Goal: Information Seeking & Learning: Learn about a topic

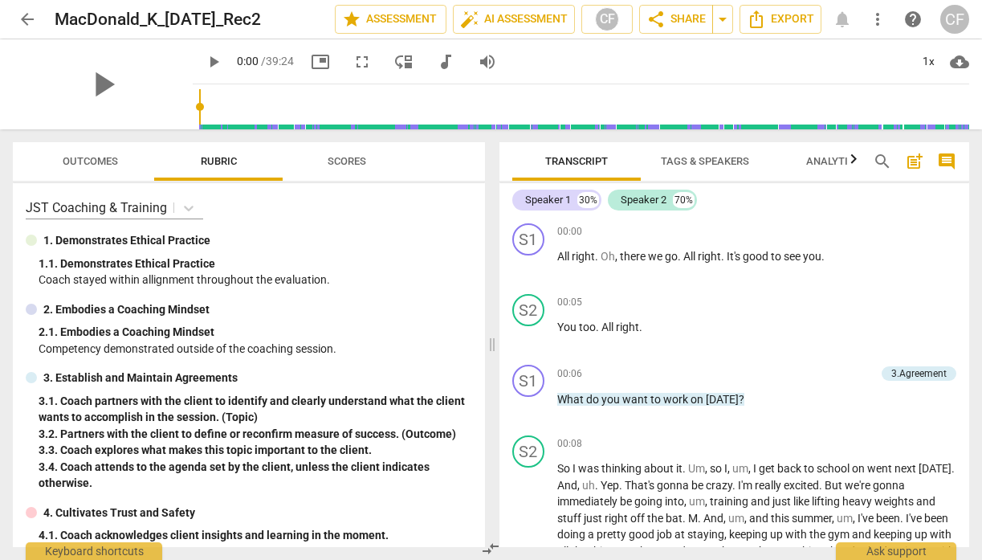
click at [917, 165] on span "post_add" at bounding box center [914, 161] width 19 height 19
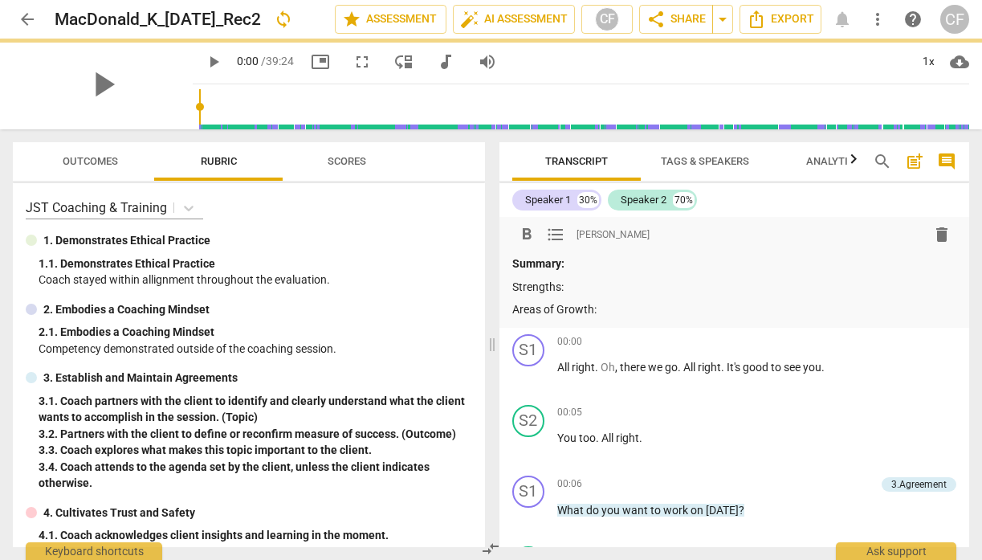
click at [22, 18] on span "arrow_back" at bounding box center [27, 19] width 19 height 19
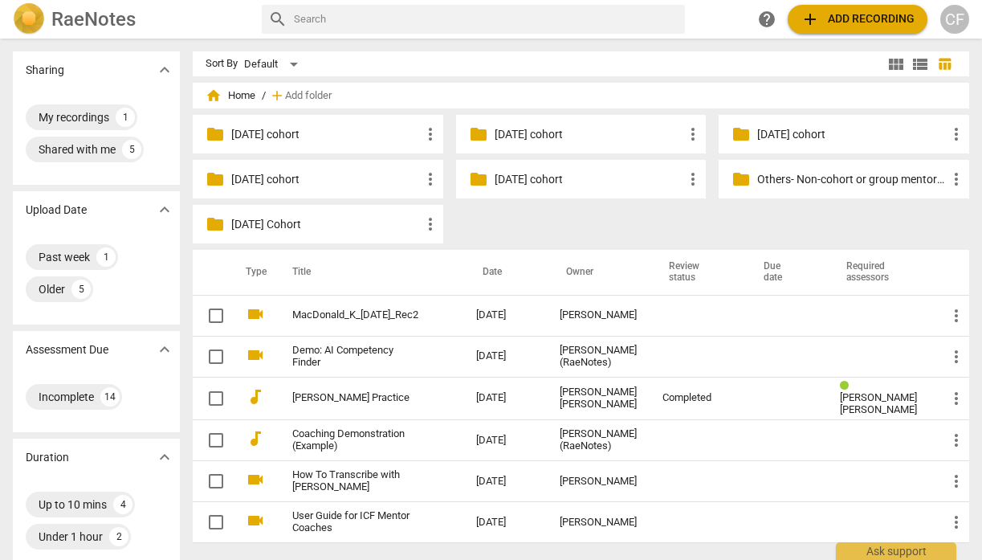
click at [543, 178] on p "[DATE] cohort" at bounding box center [590, 179] width 190 height 17
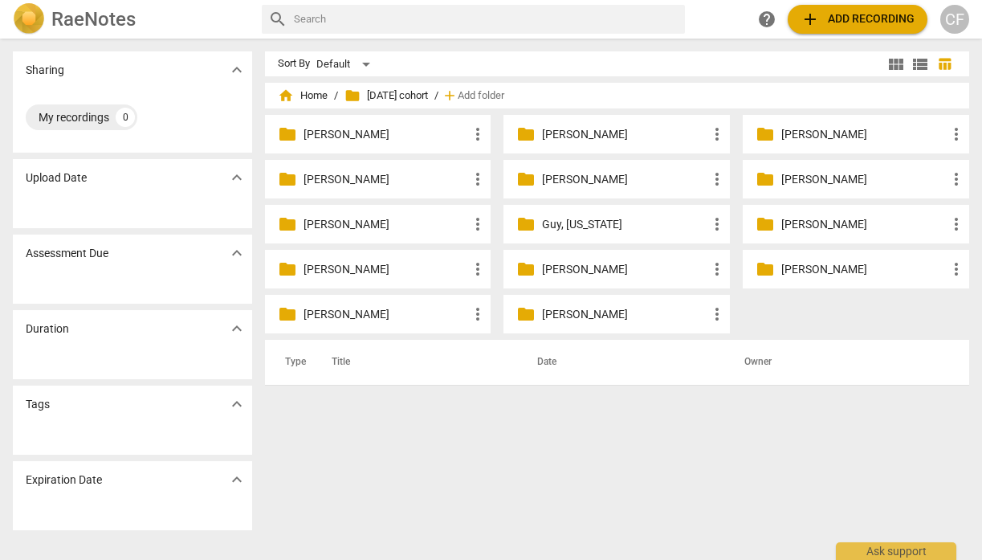
click at [578, 181] on p "[PERSON_NAME]" at bounding box center [624, 179] width 165 height 17
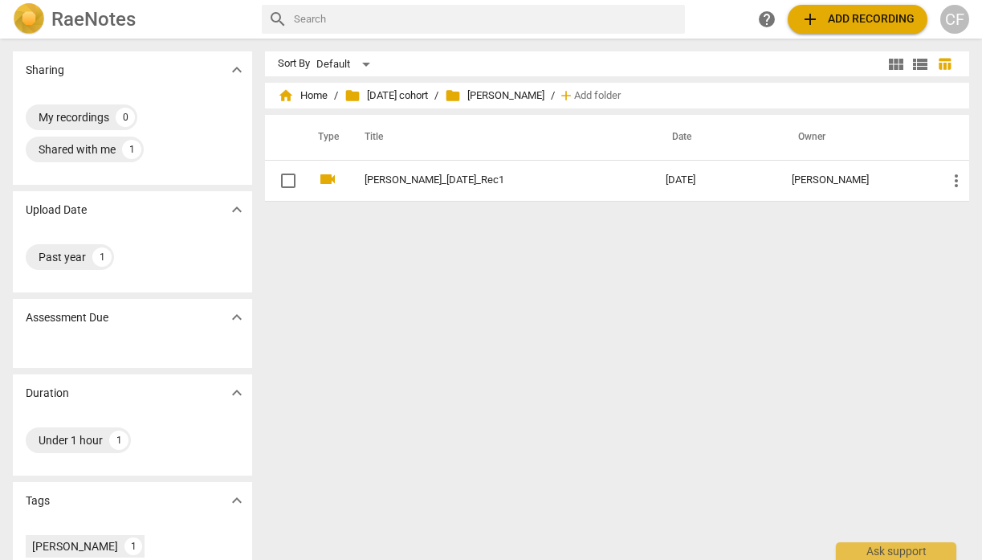
click at [514, 98] on span "folder [PERSON_NAME]" at bounding box center [495, 96] width 100 height 16
click at [410, 98] on span "folder [DATE] cohort" at bounding box center [387, 96] width 84 height 16
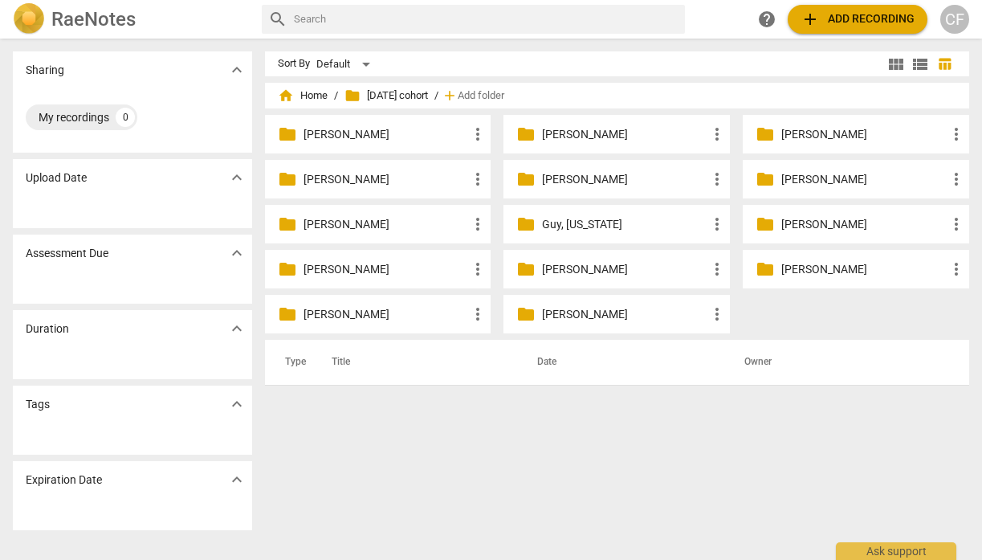
click at [824, 174] on p "[PERSON_NAME]" at bounding box center [864, 179] width 165 height 17
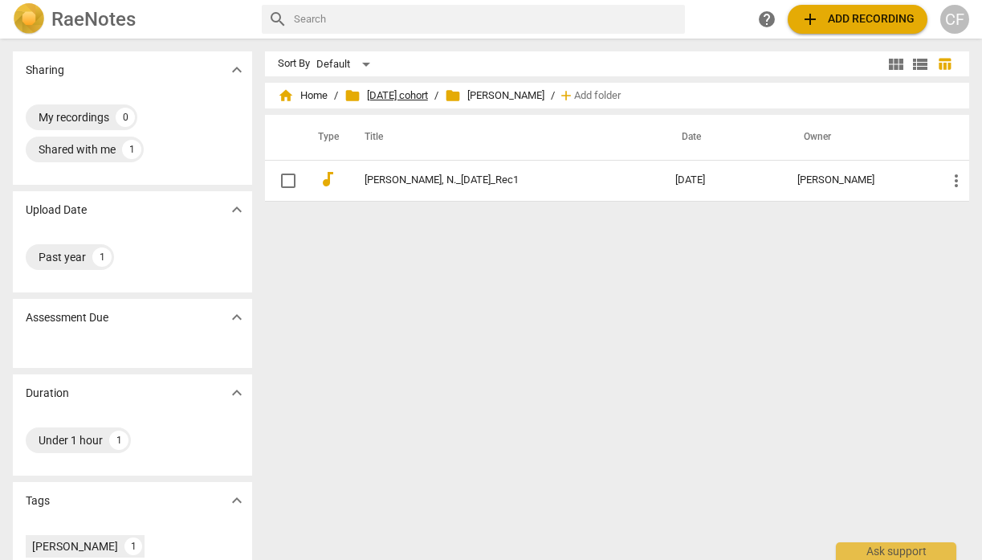
click at [418, 99] on span "folder [DATE] cohort" at bounding box center [387, 96] width 84 height 16
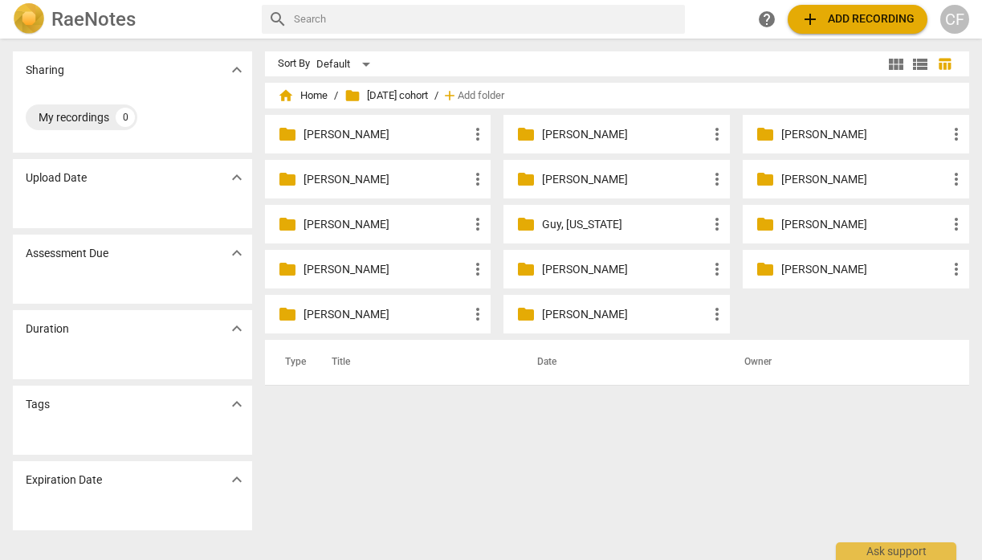
click at [371, 129] on p "[PERSON_NAME]" at bounding box center [386, 134] width 165 height 17
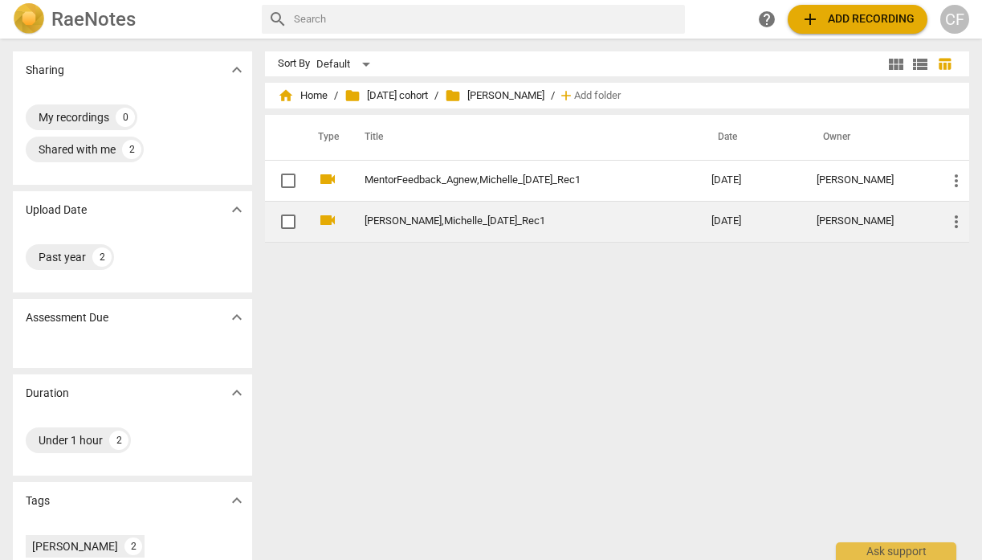
click at [458, 223] on link "[PERSON_NAME],Michelle_[DATE]_Rec1" at bounding box center [509, 221] width 289 height 12
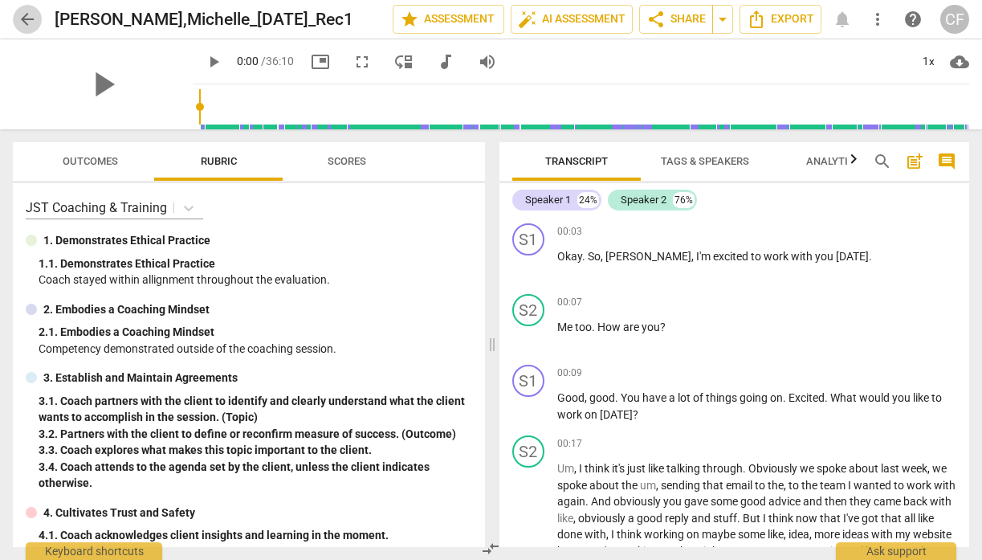
click at [32, 16] on span "arrow_back" at bounding box center [27, 19] width 19 height 19
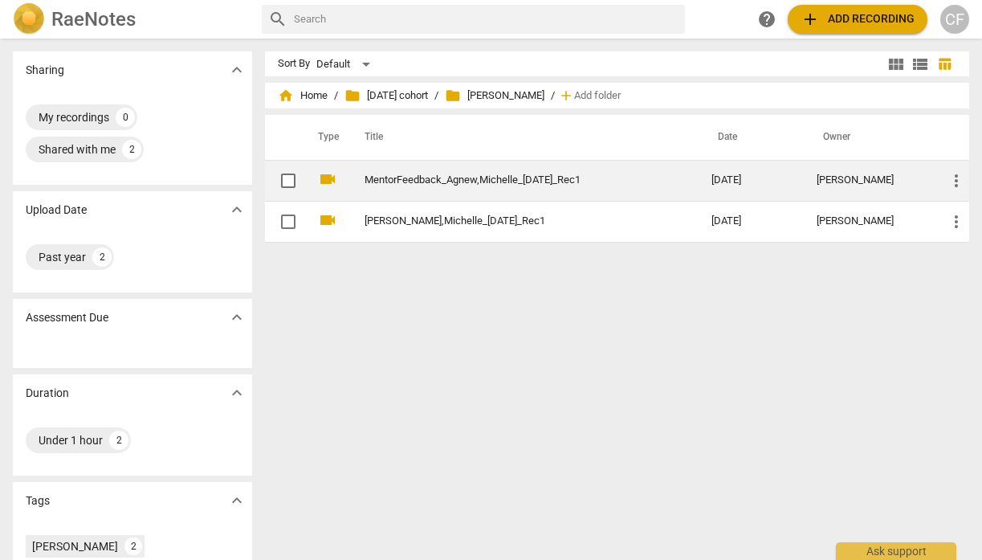
click at [469, 177] on link "MentorFeedback_Agnew,Michelle_[DATE]_Rec1" at bounding box center [509, 180] width 289 height 12
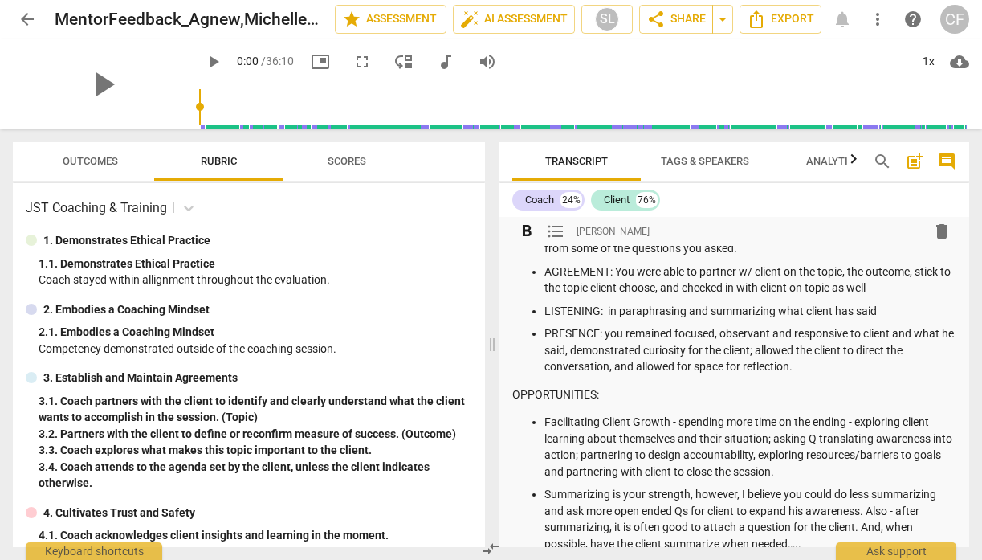
scroll to position [173, 0]
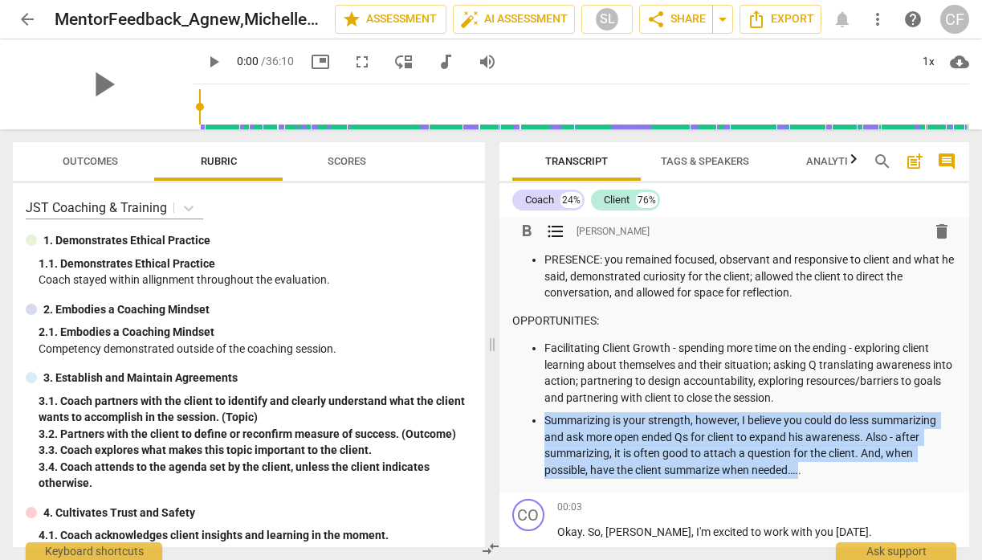
drag, startPoint x: 800, startPoint y: 469, endPoint x: 545, endPoint y: 427, distance: 258.8
click at [545, 427] on p "Summarizing is your strength, however, I believe you could do less summarizing …" at bounding box center [751, 445] width 413 height 66
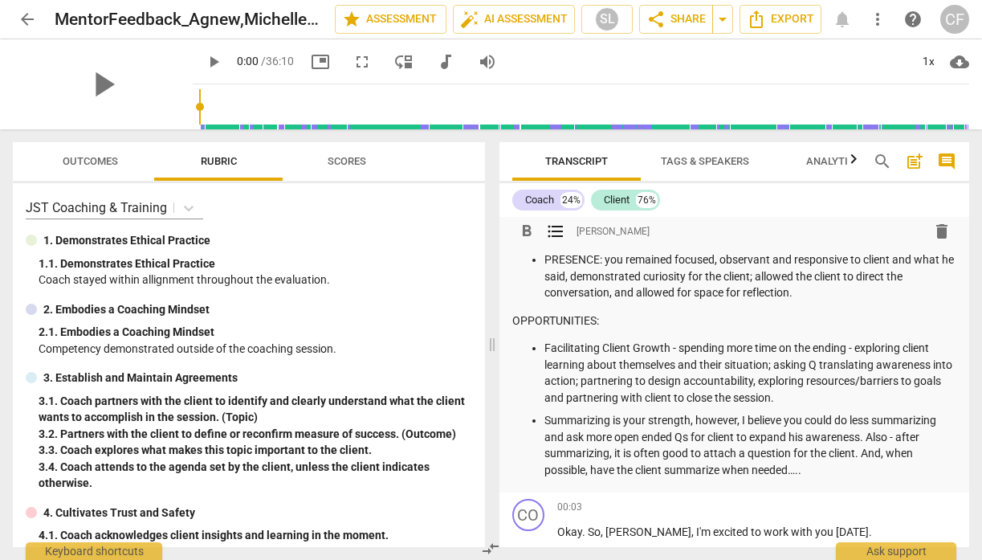
click at [849, 472] on p "Summarizing is your strength, however, I believe you could do less summarizing …" at bounding box center [751, 445] width 413 height 66
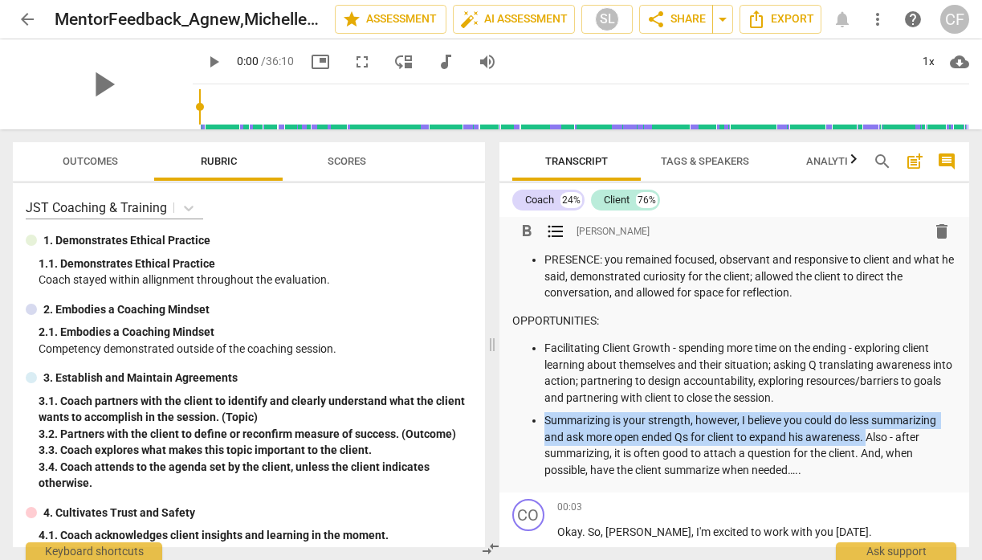
drag, startPoint x: 868, startPoint y: 436, endPoint x: 539, endPoint y: 427, distance: 328.7
click at [539, 427] on ul "Facilitating Client Growth - spending more time on the ending - exploring clien…" at bounding box center [734, 409] width 445 height 138
copy p "Summarizing is your strength, however, I believe you could do less summarizing …"
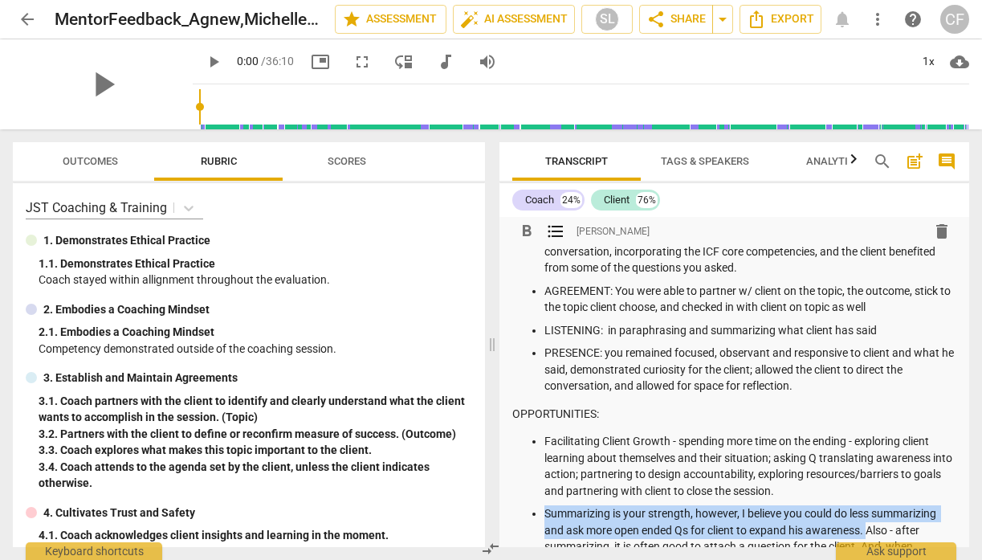
scroll to position [0, 0]
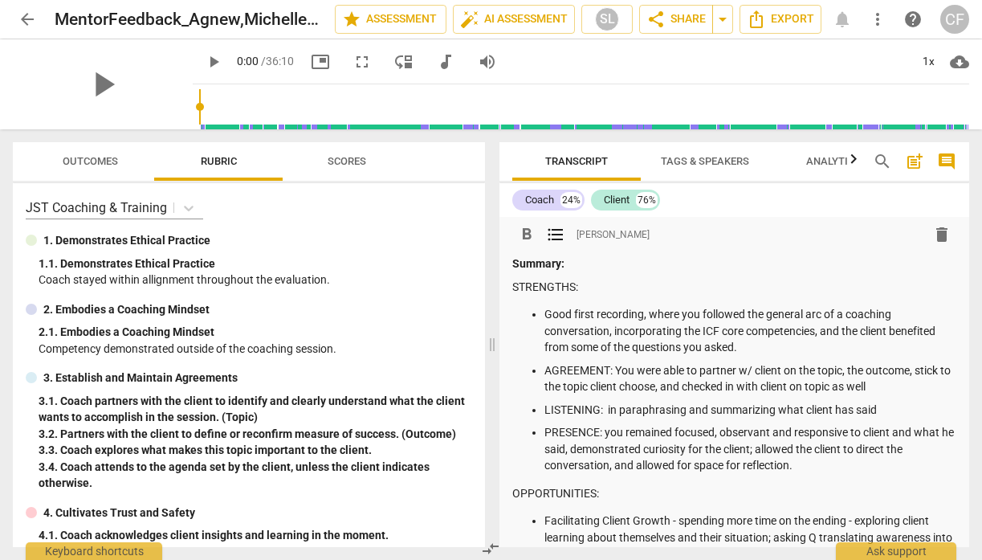
click at [23, 14] on span "arrow_back" at bounding box center [27, 19] width 19 height 19
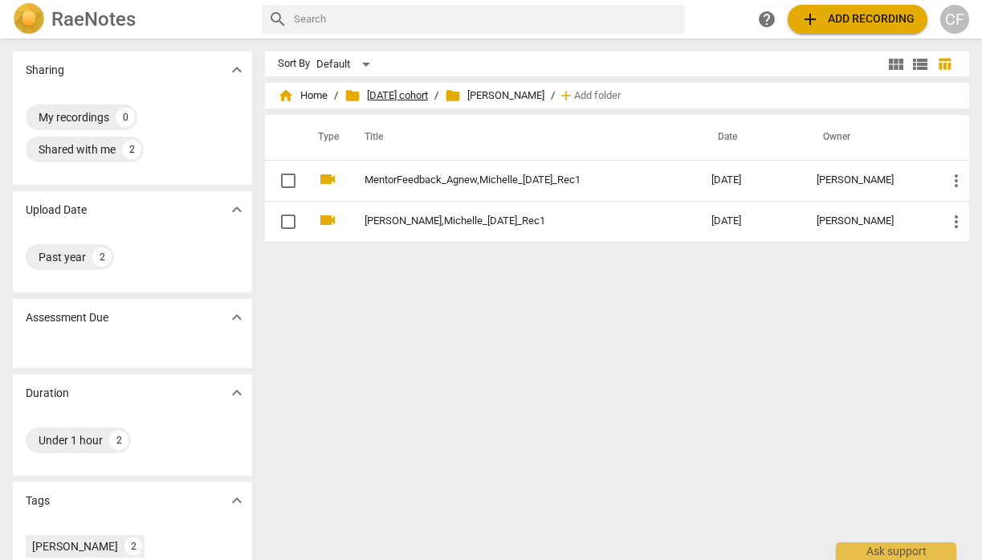
click at [428, 91] on span "folder [DATE] cohort" at bounding box center [387, 96] width 84 height 16
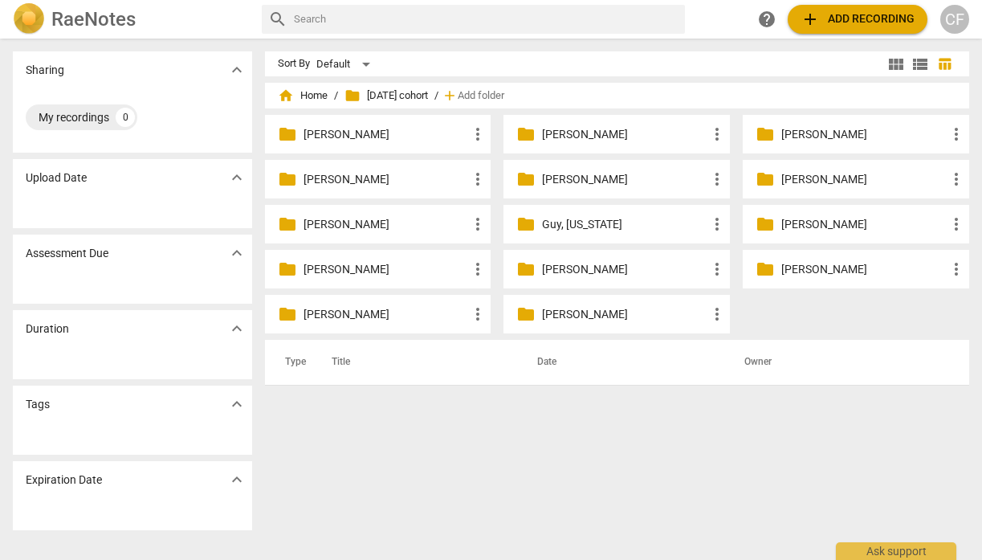
click at [783, 266] on p "[PERSON_NAME]" at bounding box center [864, 269] width 165 height 17
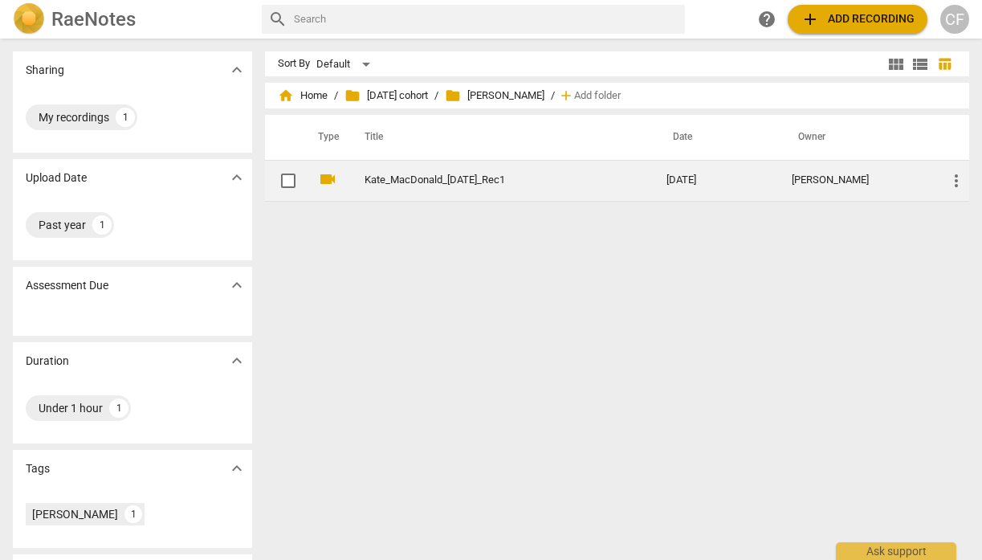
click at [453, 181] on link "Kate_MacDonald_[DATE]_Rec1" at bounding box center [487, 180] width 244 height 12
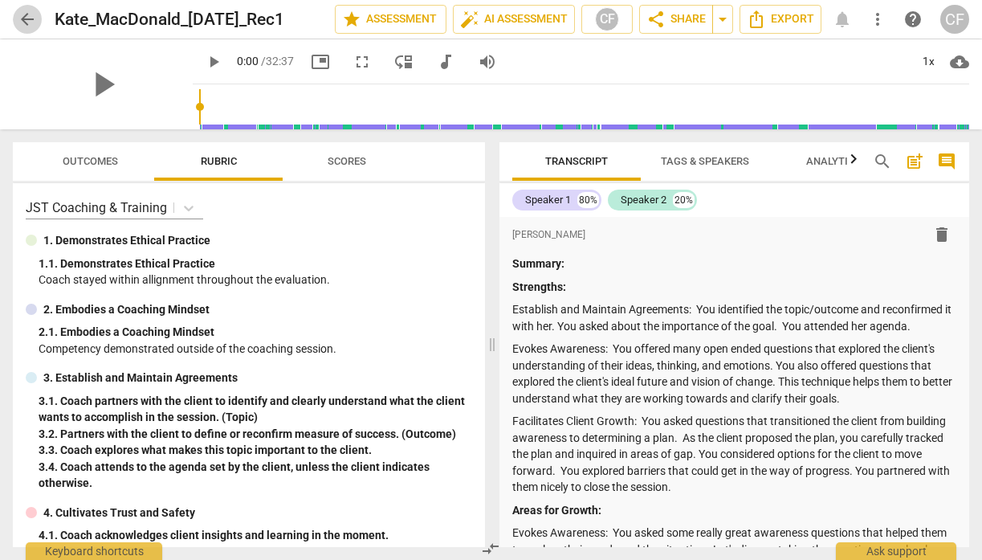
click at [25, 10] on span "arrow_back" at bounding box center [27, 19] width 19 height 19
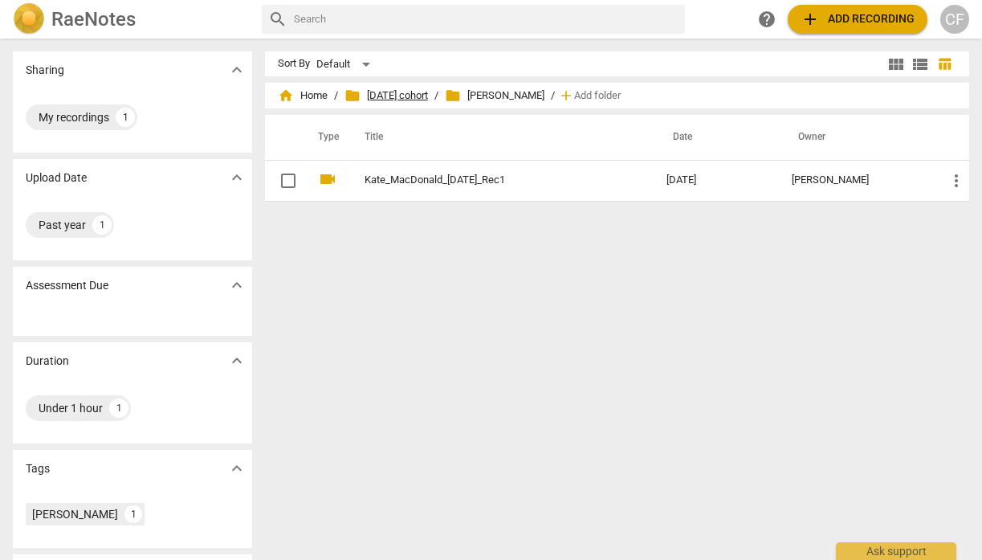
click at [428, 92] on span "folder [DATE] cohort" at bounding box center [387, 96] width 84 height 16
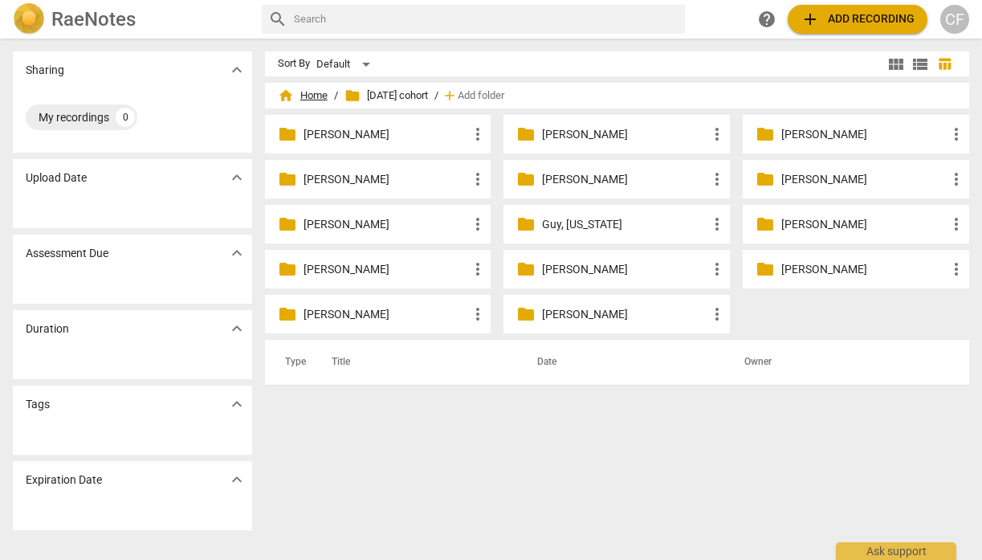
click at [311, 89] on span "home Home" at bounding box center [303, 96] width 50 height 16
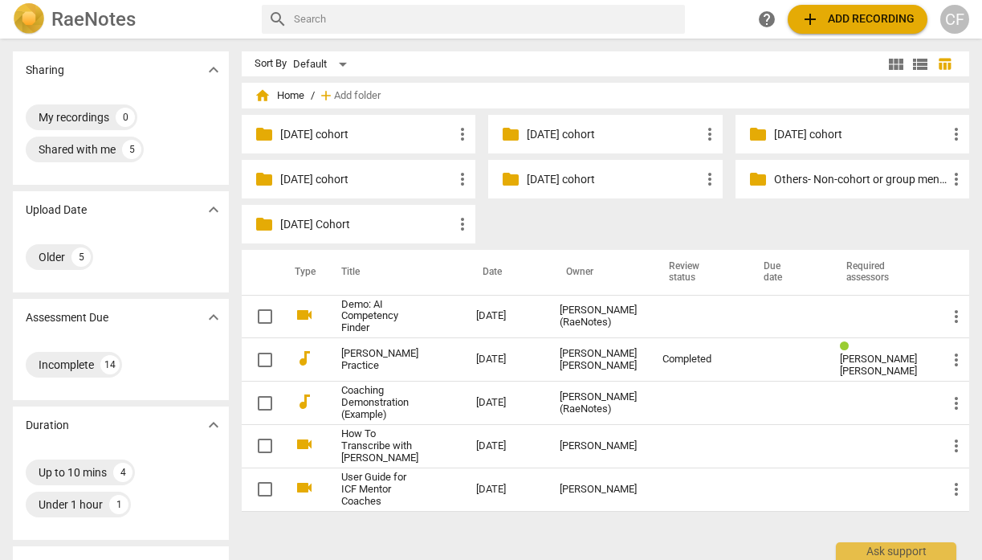
click at [541, 178] on p "[DATE] cohort" at bounding box center [613, 179] width 173 height 17
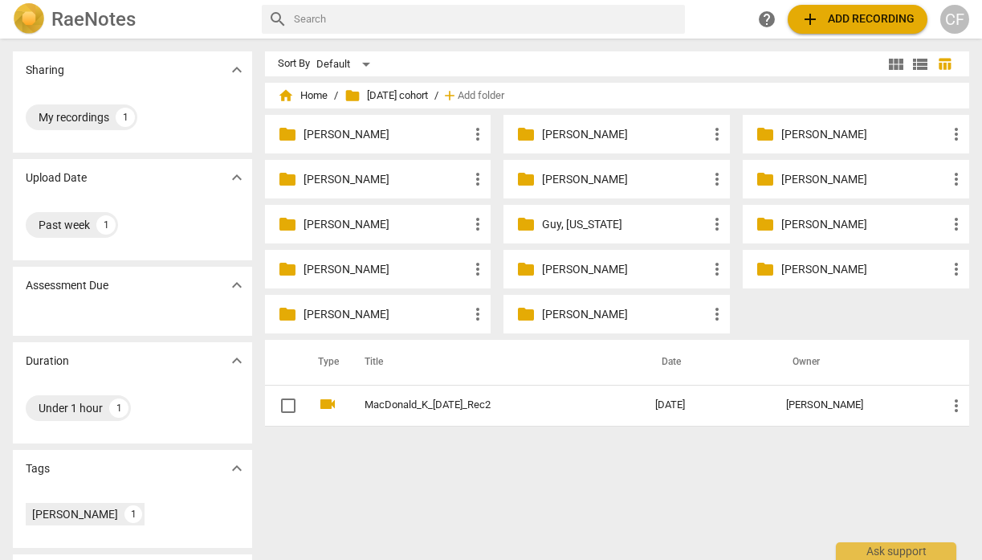
click at [801, 270] on p "[PERSON_NAME]" at bounding box center [864, 269] width 165 height 17
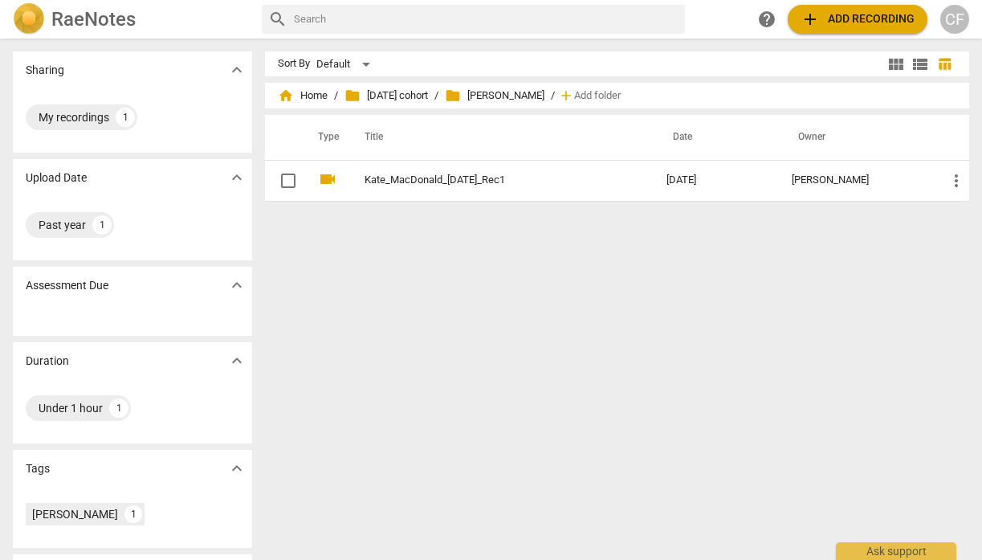
click at [542, 93] on span "folder [PERSON_NAME]" at bounding box center [495, 96] width 100 height 16
click at [428, 96] on span "folder [DATE] cohort" at bounding box center [387, 96] width 84 height 16
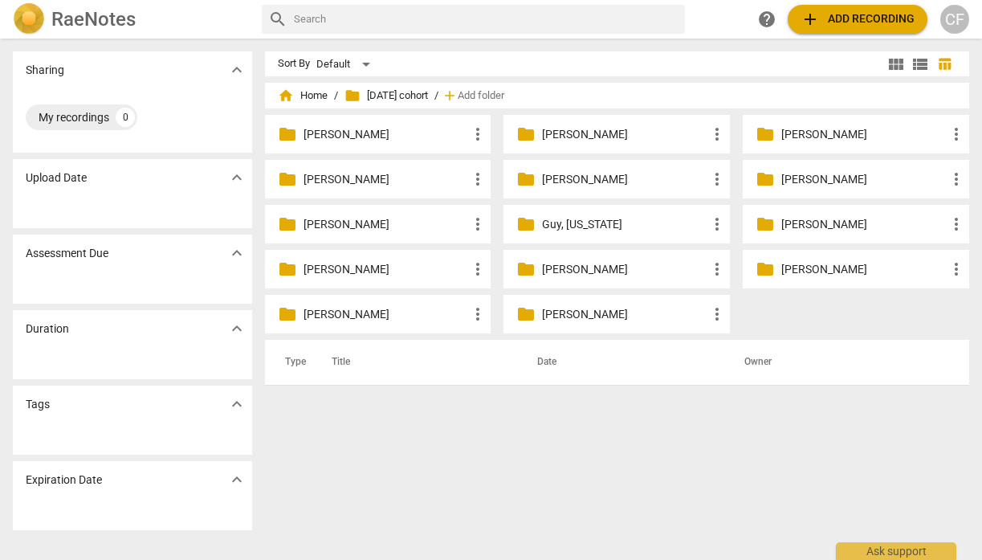
click at [815, 267] on p "[PERSON_NAME]" at bounding box center [864, 269] width 165 height 17
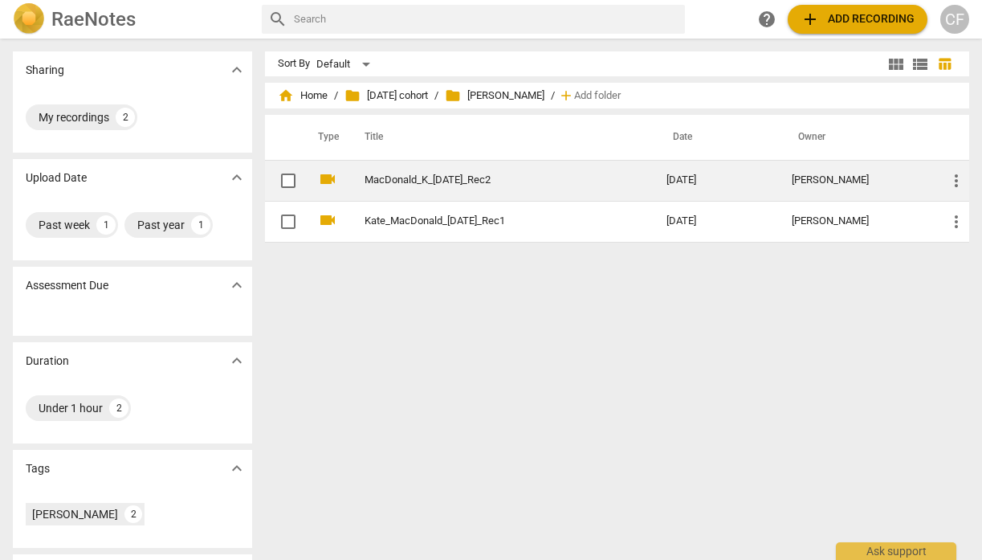
click at [457, 169] on td "MacDonald_K_[DATE]_Rec2" at bounding box center [499, 180] width 308 height 41
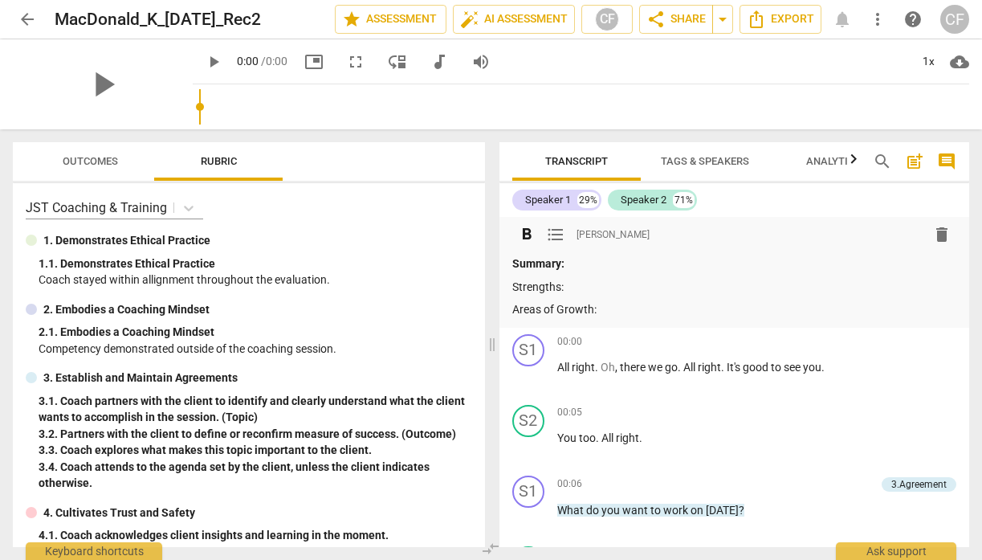
click at [618, 304] on p "Areas of Growth:" at bounding box center [734, 309] width 445 height 17
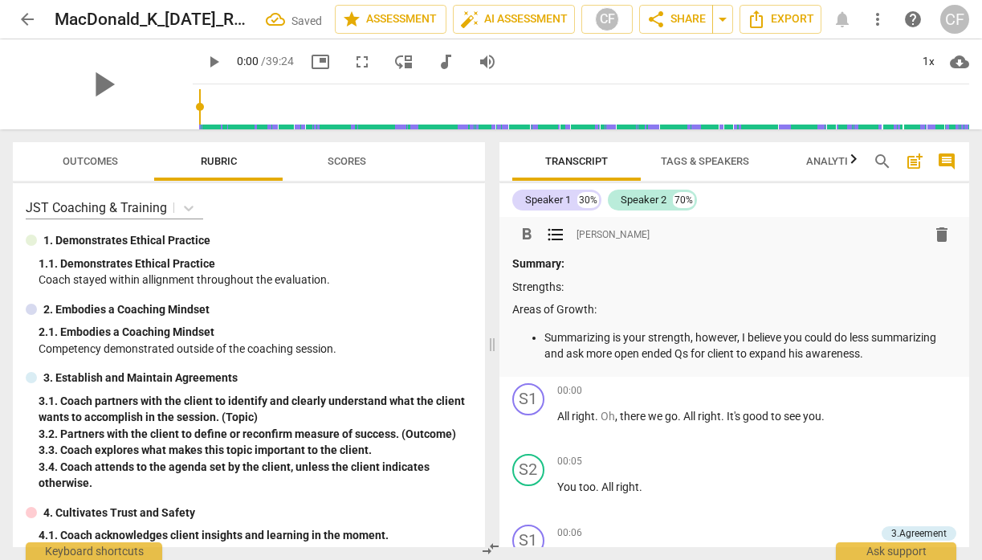
click at [546, 336] on p "Summarizing is your strength, however, I believe you could do less summarizing …" at bounding box center [751, 345] width 413 height 33
drag, startPoint x: 936, startPoint y: 353, endPoint x: 617, endPoint y: 347, distance: 319.0
click at [615, 347] on p "Listening: Summarizing is your strength, however, I believe you could do less s…" at bounding box center [751, 345] width 413 height 33
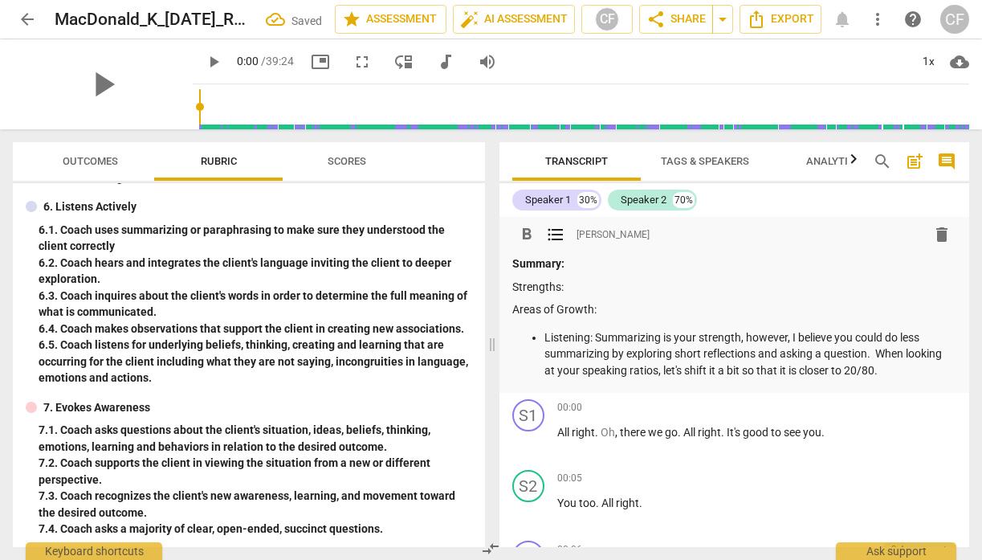
scroll to position [712, 0]
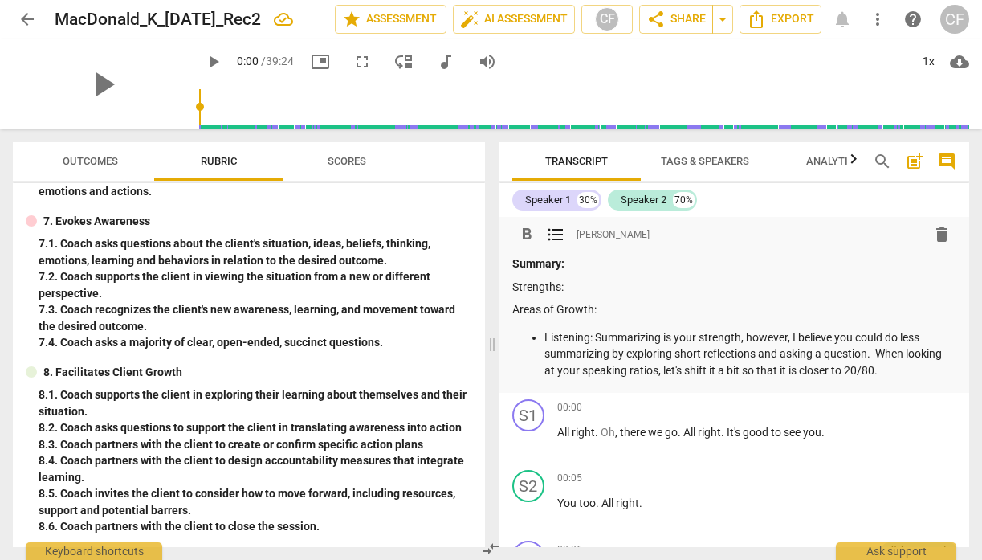
click at [610, 288] on p "Strengths:" at bounding box center [734, 287] width 445 height 17
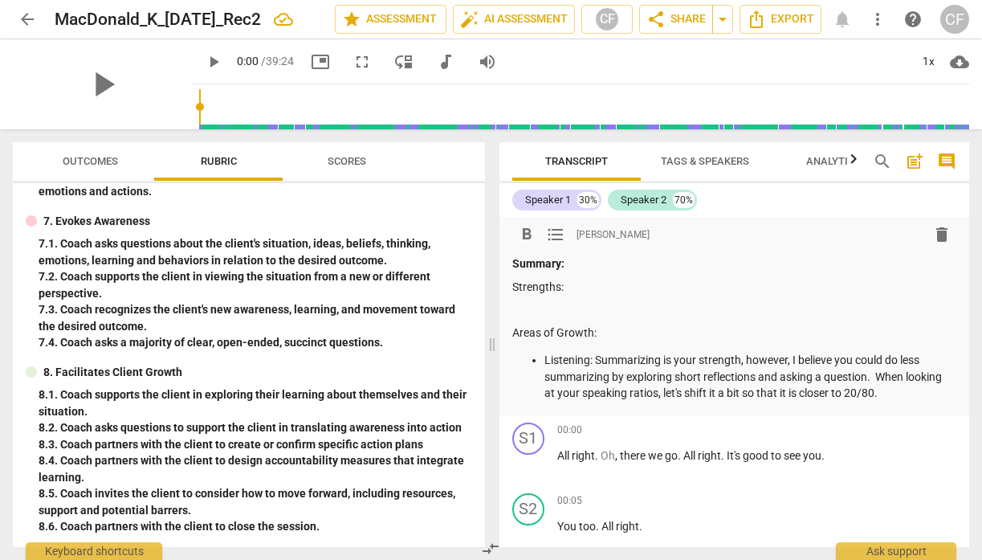
click at [556, 233] on span "format_list_bulleted" at bounding box center [555, 234] width 19 height 19
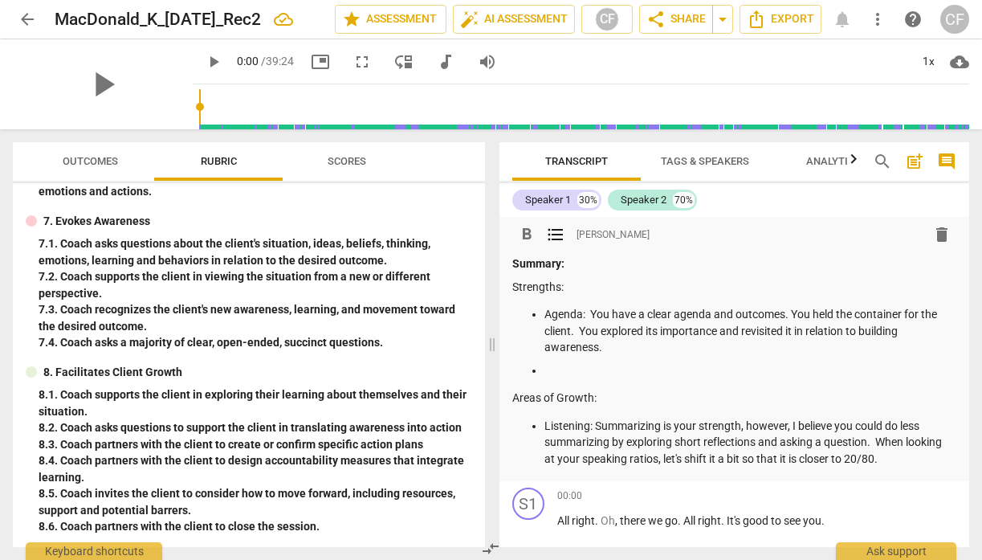
click at [905, 459] on p "Listening: Summarizing is your strength, however, I believe you could do less s…" at bounding box center [751, 443] width 413 height 50
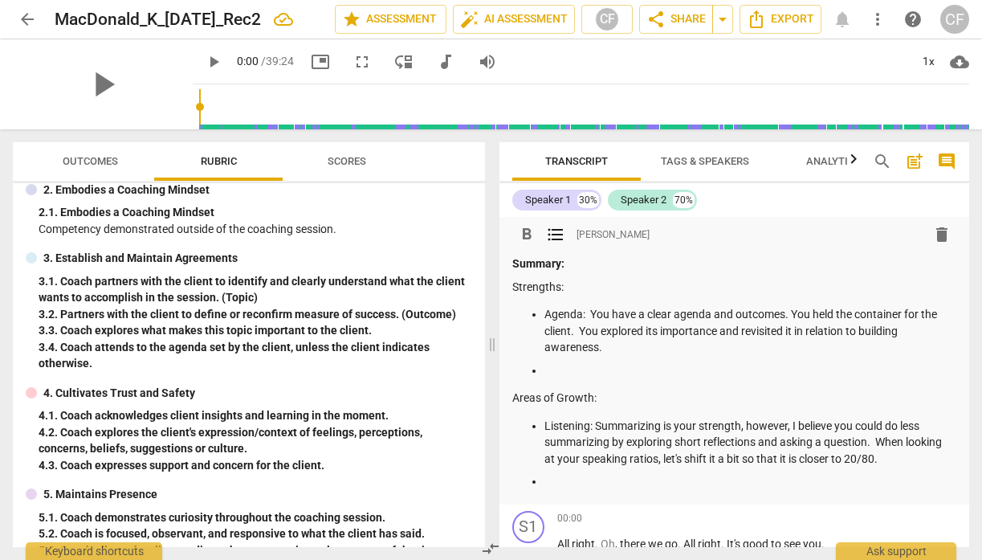
scroll to position [64, 0]
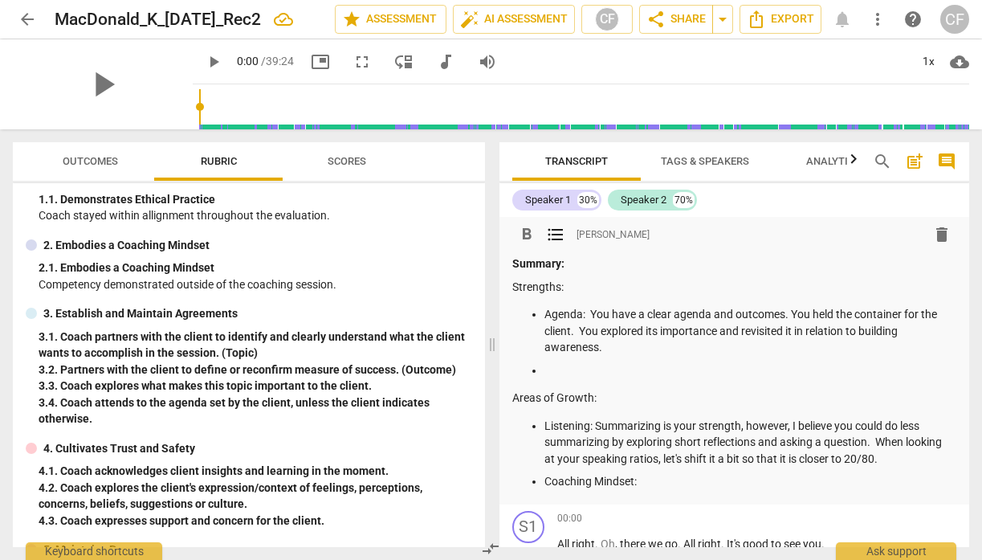
drag, startPoint x: 648, startPoint y: 480, endPoint x: 542, endPoint y: 481, distance: 106.0
click at [542, 480] on ul "Listening: Summarizing is your strength, however, I believe you could do less s…" at bounding box center [734, 454] width 445 height 72
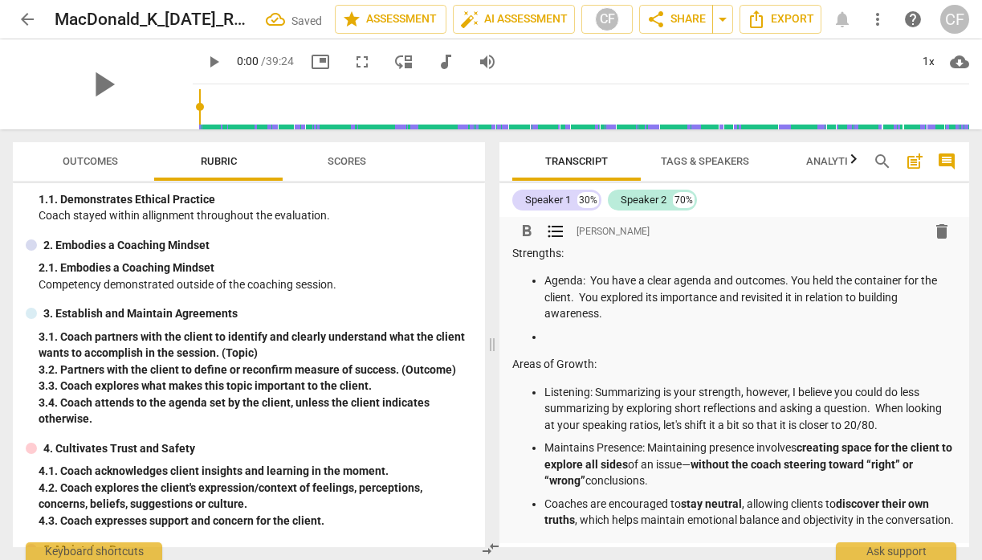
click at [545, 503] on p "Coaches are encouraged to stay neutral , allowing clients to discover their own…" at bounding box center [751, 512] width 413 height 33
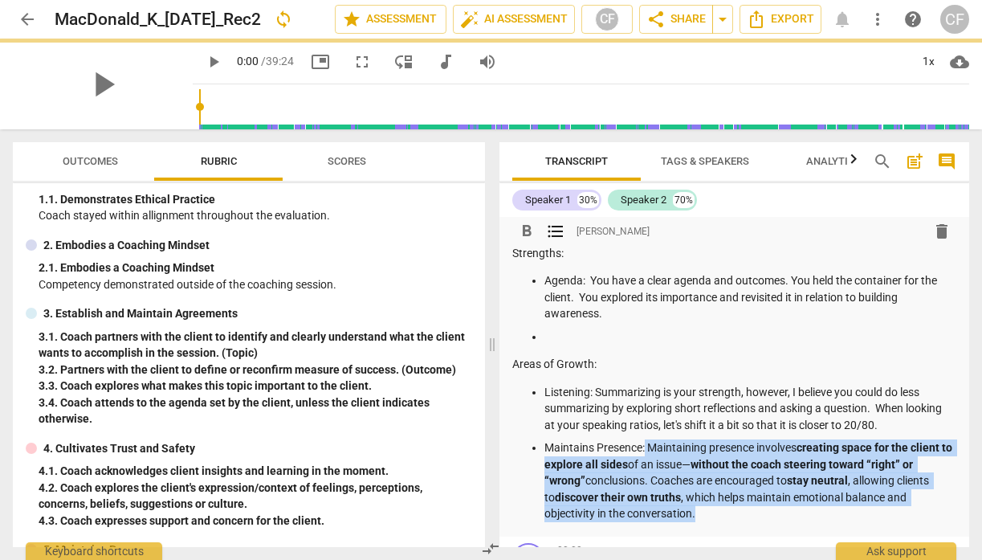
drag, startPoint x: 705, startPoint y: 515, endPoint x: 646, endPoint y: 447, distance: 90.5
click at [646, 447] on p "Maintains Presence: Maintaining presence involves creating space for the client…" at bounding box center [751, 480] width 413 height 83
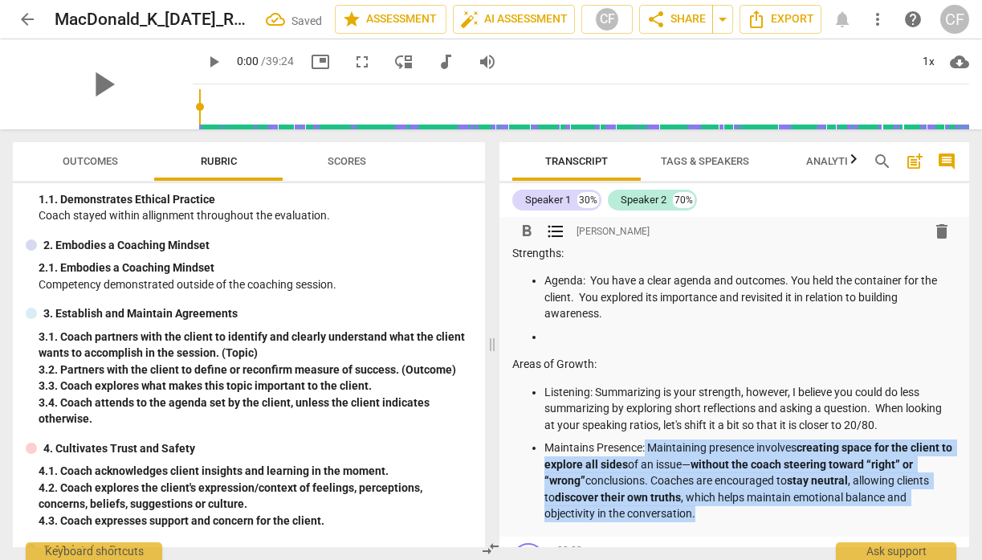
click at [523, 225] on span "format_bold" at bounding box center [526, 231] width 19 height 19
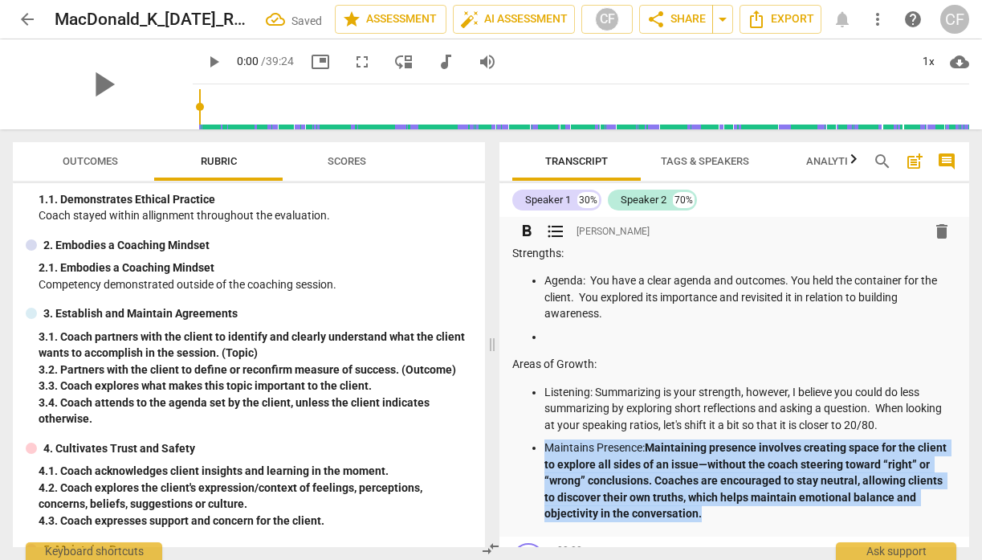
click at [523, 226] on span "format_bold" at bounding box center [526, 231] width 19 height 19
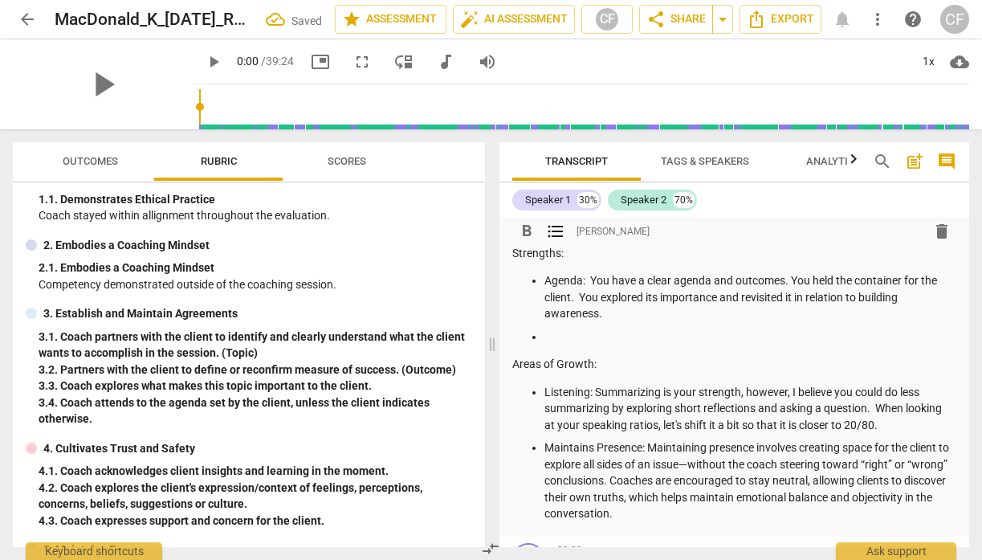
click at [725, 513] on p "Maintains Presence: Maintaining presence involves creating space for the client…" at bounding box center [751, 480] width 413 height 83
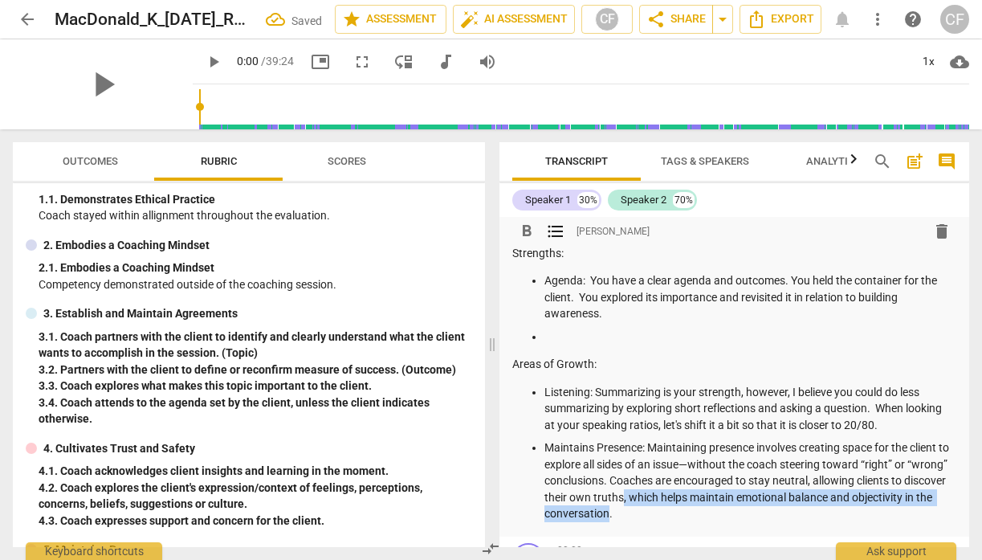
drag, startPoint x: 691, startPoint y: 512, endPoint x: 665, endPoint y: 494, distance: 31.7
click at [665, 494] on p "Maintains Presence: Maintaining presence involves creating space for the client…" at bounding box center [751, 480] width 413 height 83
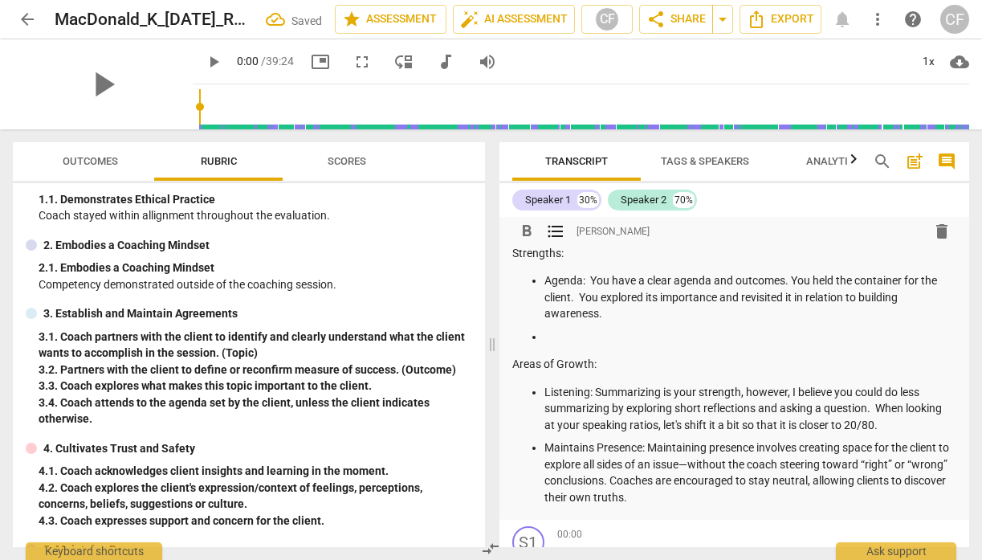
click at [689, 494] on p "Maintains Presence: Maintaining presence involves creating space for the client…" at bounding box center [751, 472] width 413 height 66
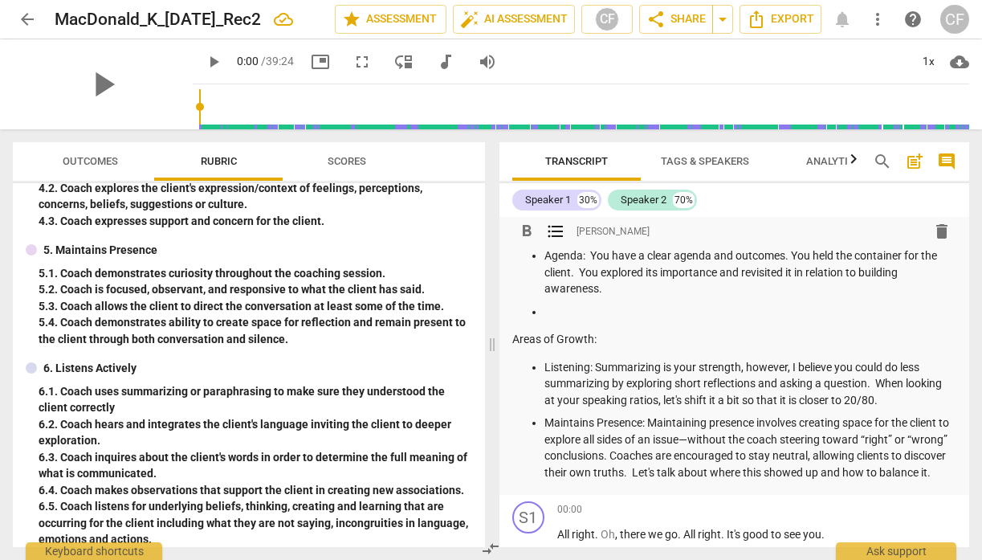
scroll to position [606, 0]
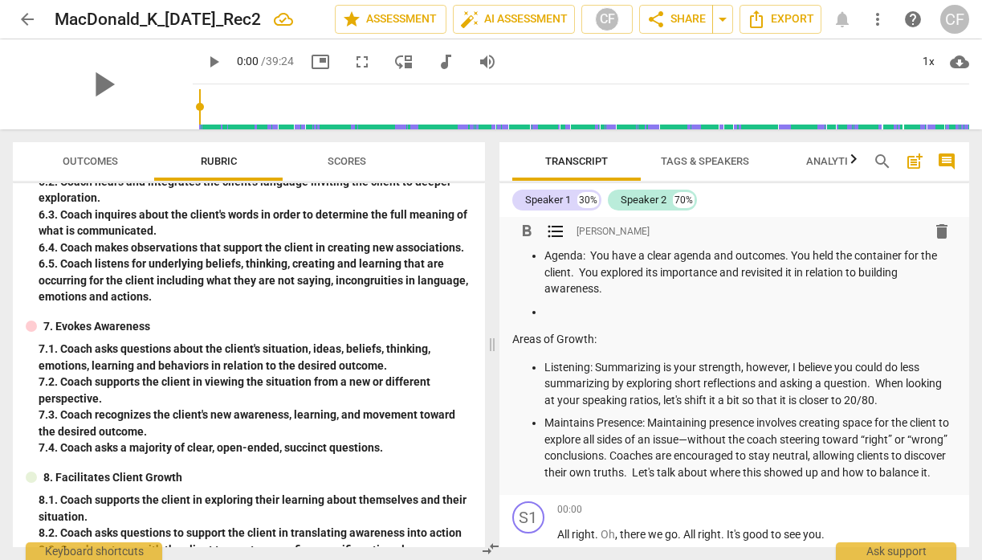
click at [569, 309] on p at bounding box center [751, 312] width 413 height 17
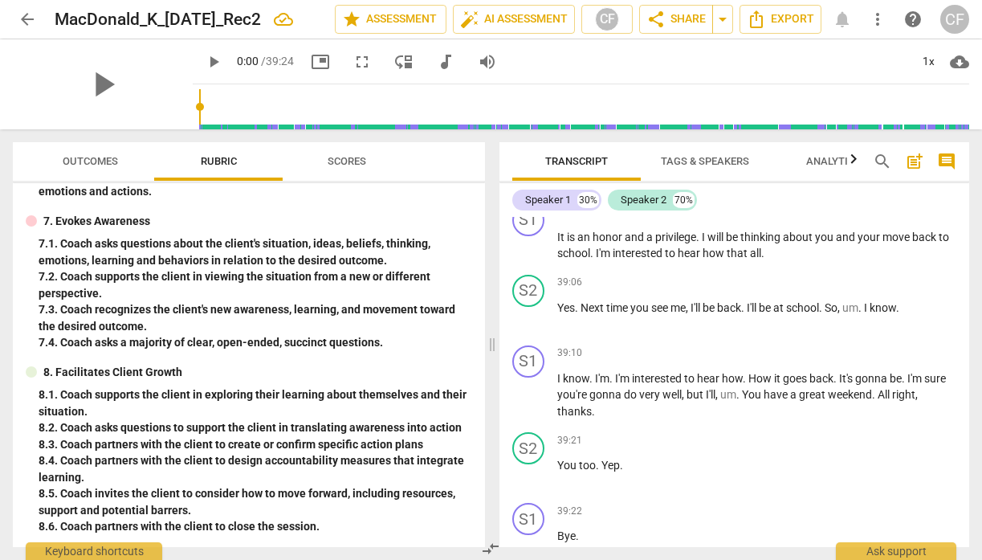
scroll to position [15036, 0]
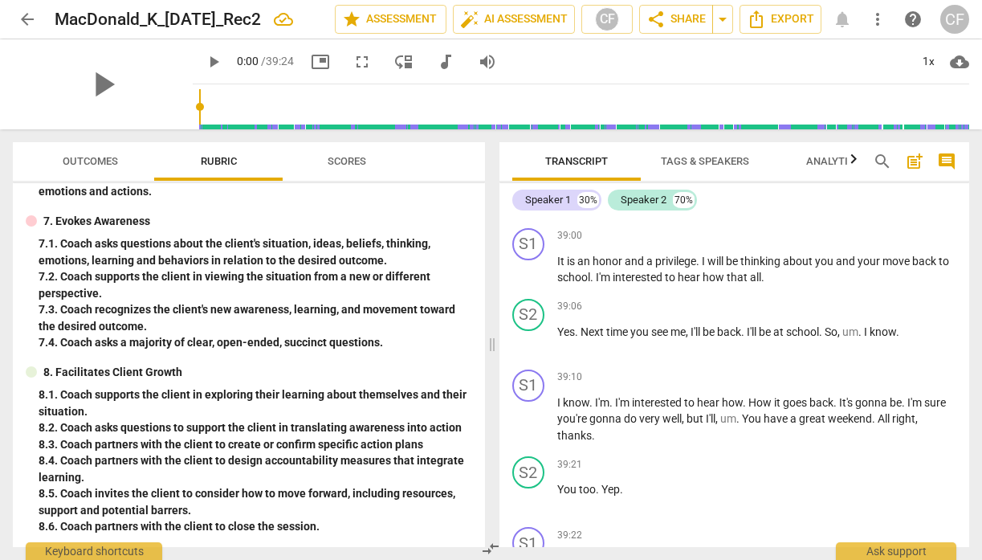
drag, startPoint x: 798, startPoint y: 359, endPoint x: 550, endPoint y: 362, distance: 247.4
click at [550, 151] on div "S1 play_arrow pause 38:54 + Add competency keyboard_arrow_right And how would y…" at bounding box center [735, 115] width 471 height 71
click at [910, 102] on p "Add competency" at bounding box center [918, 95] width 76 height 14
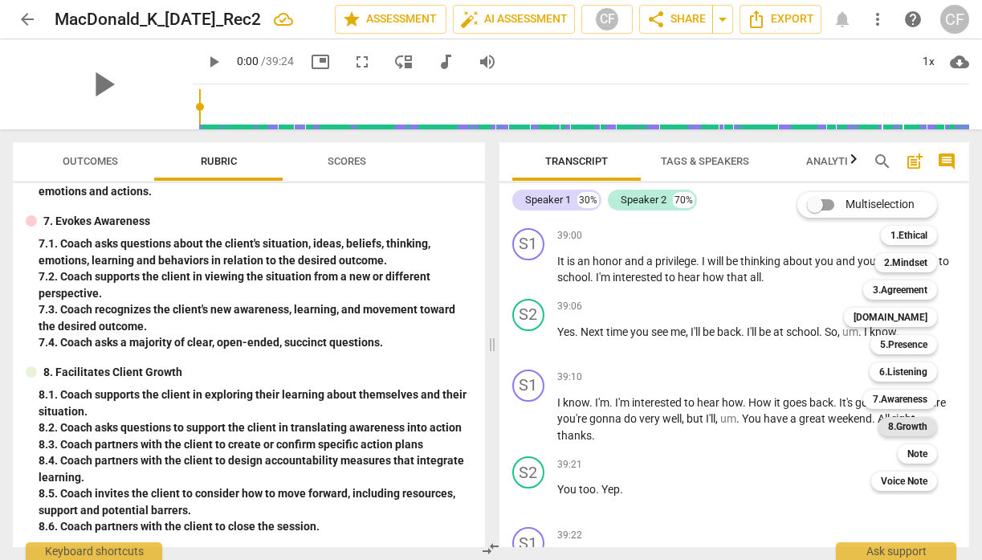
click at [928, 425] on b "8.Growth" at bounding box center [907, 426] width 39 height 19
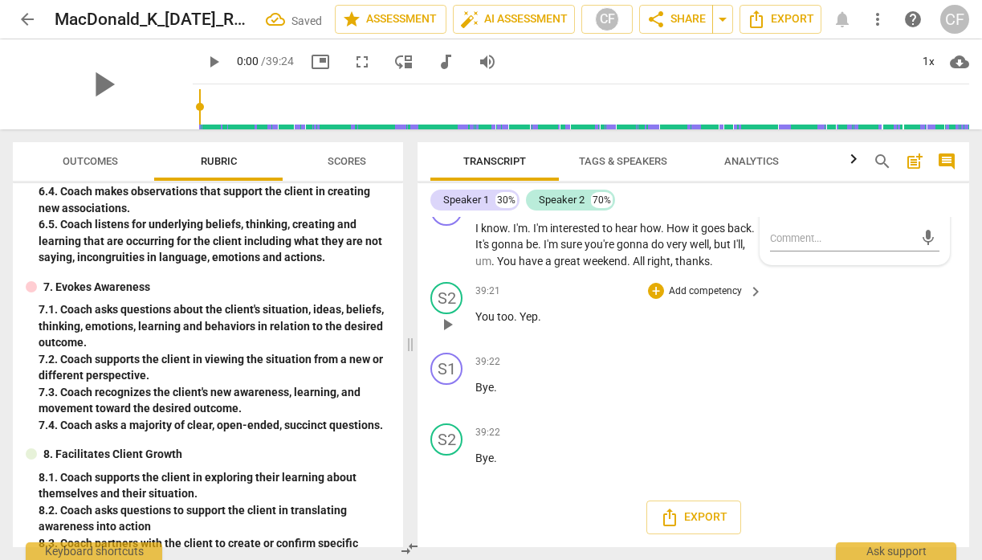
scroll to position [794, 0]
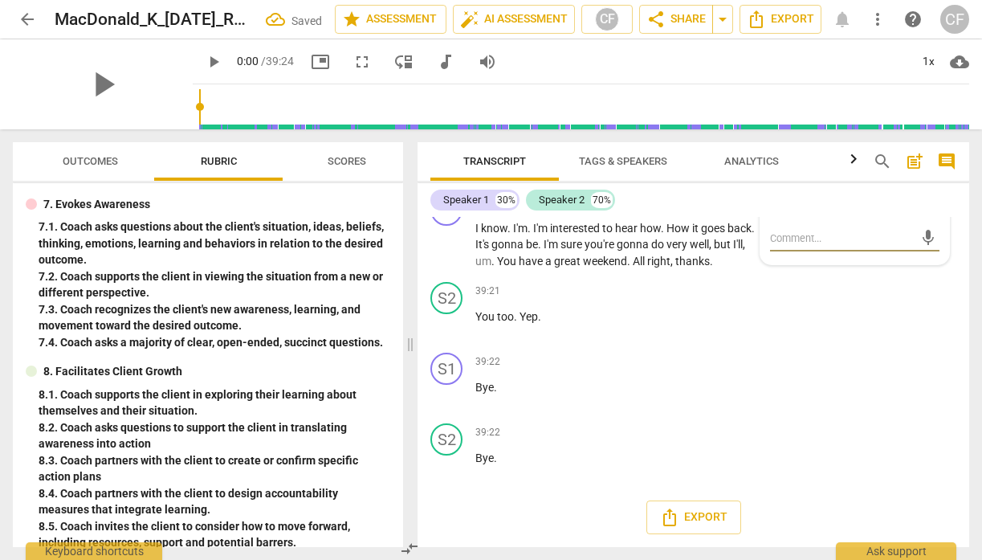
click at [778, 206] on input "6. Coach partners with the client to close the session." at bounding box center [777, 196] width 26 height 19
checkbox input "true"
click at [863, 346] on div "S2 play_arrow pause 39:21 + Add competency keyboard_arrow_right You too . Yep ." at bounding box center [694, 311] width 552 height 71
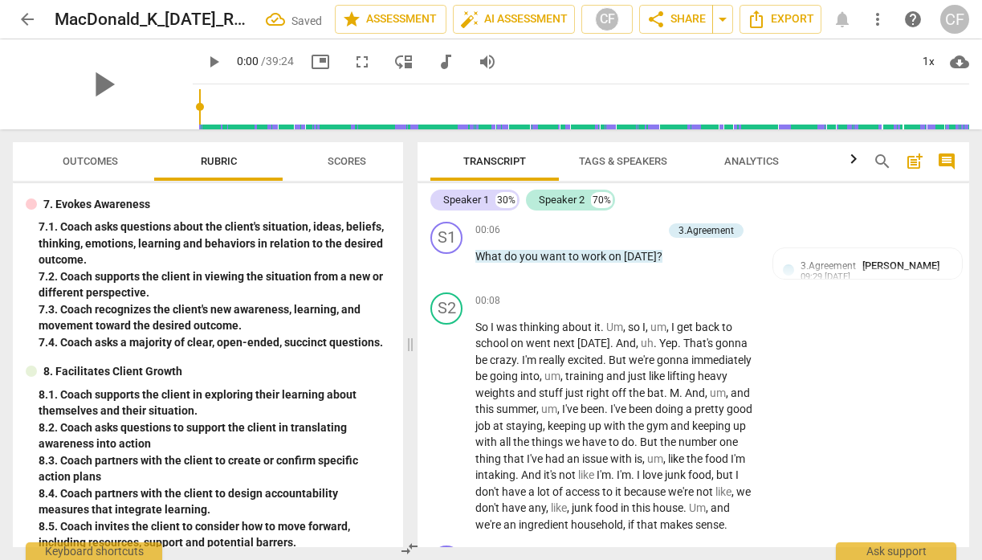
scroll to position [0, 0]
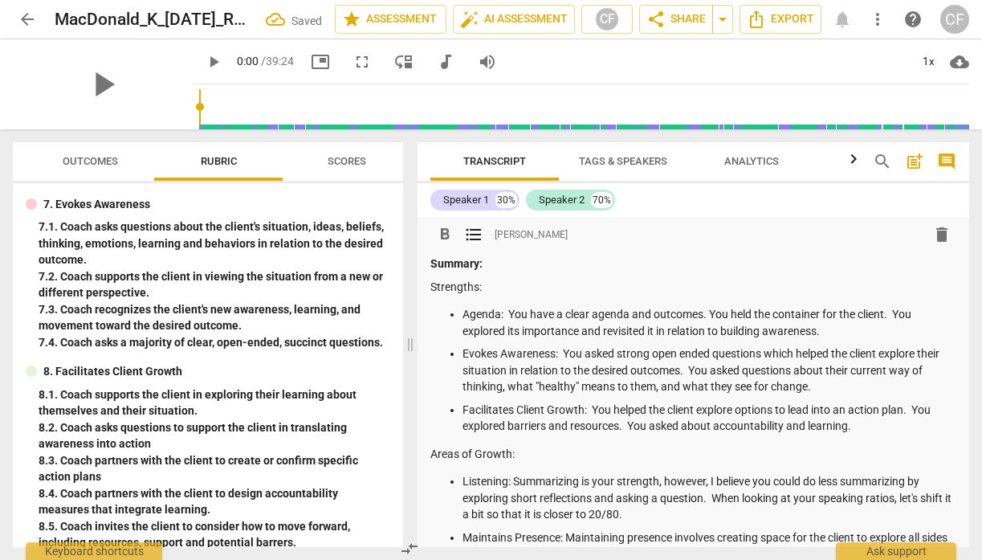
click at [873, 421] on p "Facilitates Client Growth: You helped the client explore options to lead into a…" at bounding box center [710, 418] width 494 height 33
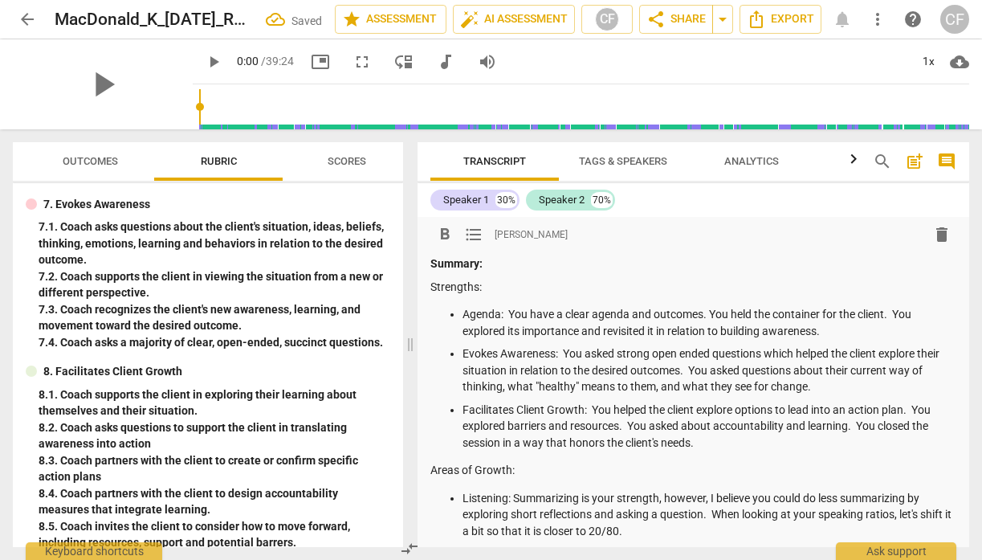
click at [870, 279] on p "Strengths:" at bounding box center [694, 287] width 526 height 17
click at [690, 21] on span "share Share" at bounding box center [676, 19] width 59 height 19
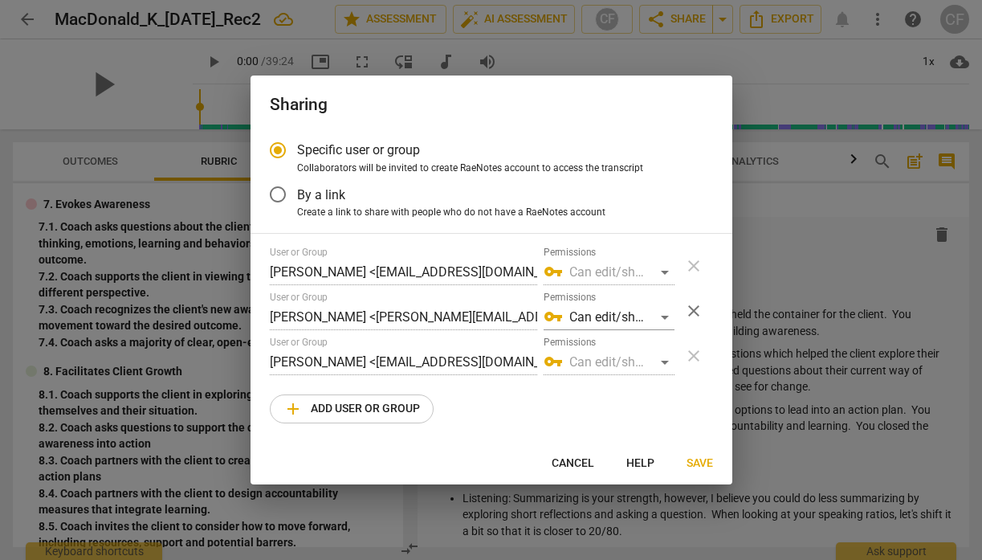
click at [418, 402] on span "add Add user or group" at bounding box center [352, 408] width 137 height 19
radio input "false"
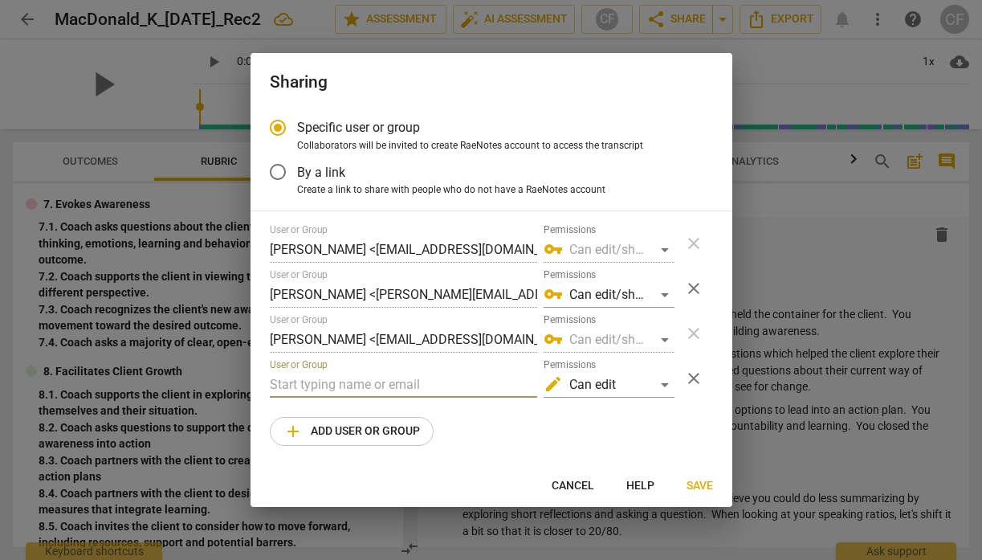
click at [414, 382] on input "text" at bounding box center [403, 385] width 267 height 26
type input "K"
click at [495, 383] on input "text" at bounding box center [403, 385] width 267 height 26
paste input "[EMAIL_ADDRESS][DOMAIN_NAME]"
type input "[EMAIL_ADDRESS][DOMAIN_NAME]"
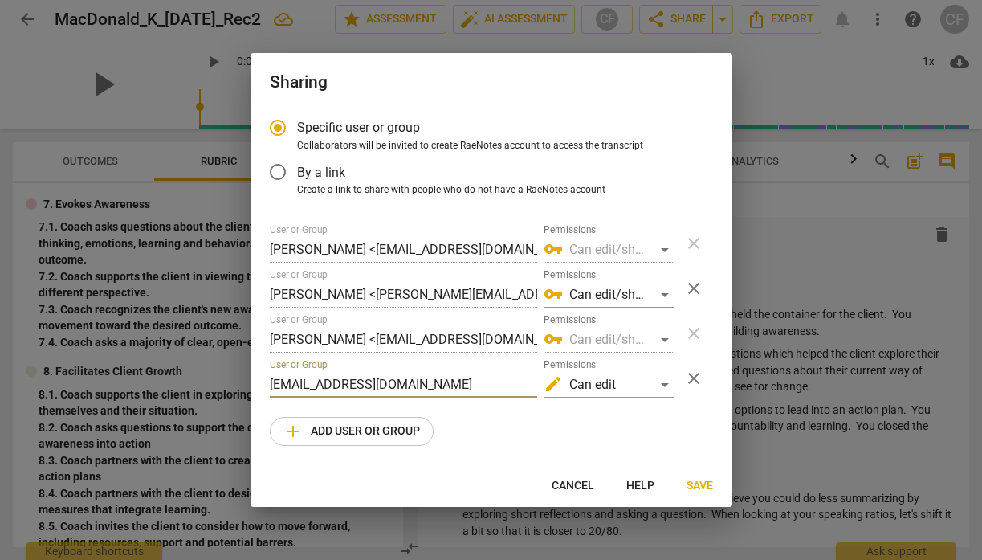
click at [663, 431] on div "User or Group [PERSON_NAME] <[EMAIL_ADDRESS][DOMAIN_NAME]> Permissions vpn_key …" at bounding box center [491, 335] width 443 height 222
click at [661, 386] on div "edit Can edit" at bounding box center [609, 385] width 131 height 26
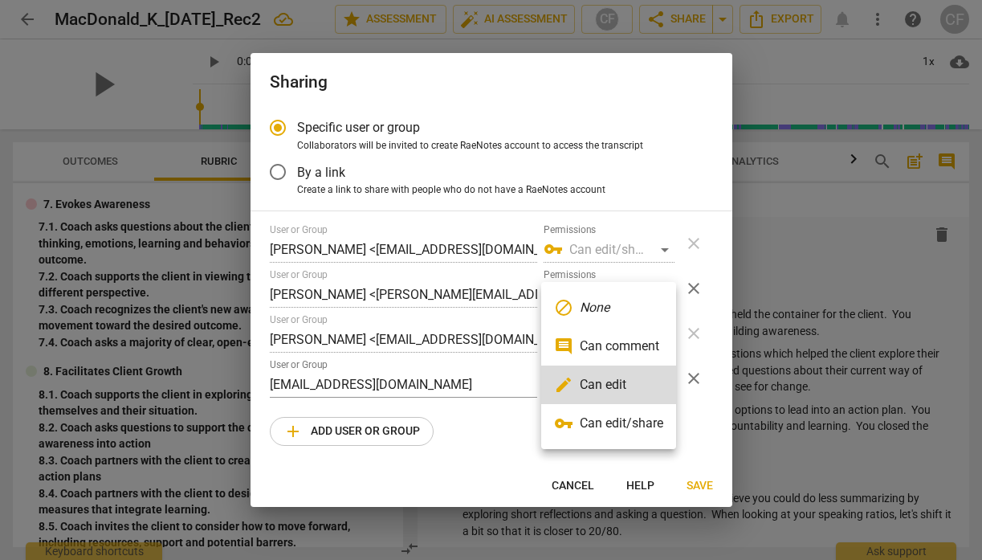
click at [643, 349] on li "comment Can comment" at bounding box center [608, 346] width 135 height 39
radio input "false"
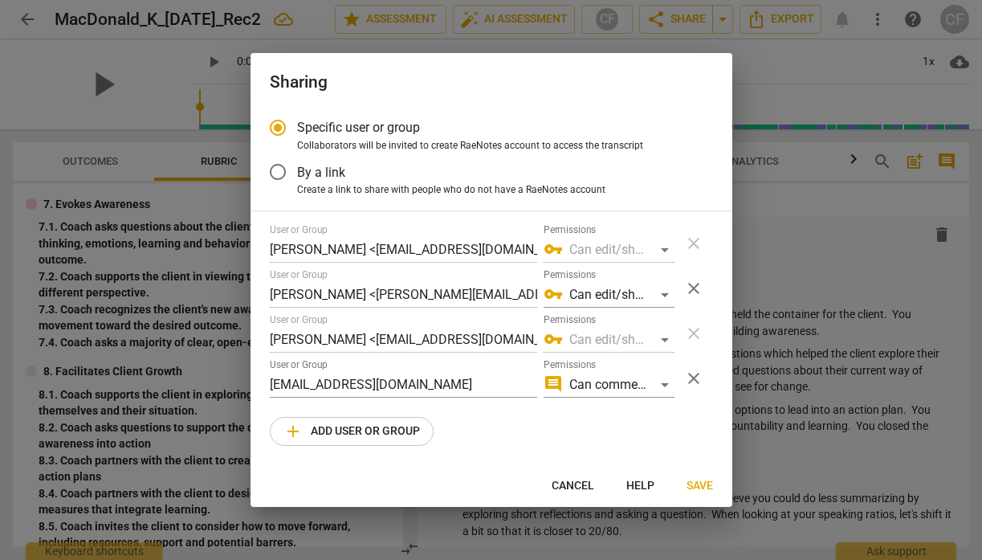
click at [680, 435] on div "User or Group [PERSON_NAME] <[EMAIL_ADDRESS][DOMAIN_NAME]> Permissions vpn_key …" at bounding box center [491, 335] width 443 height 222
click at [704, 484] on span "Save" at bounding box center [700, 486] width 27 height 16
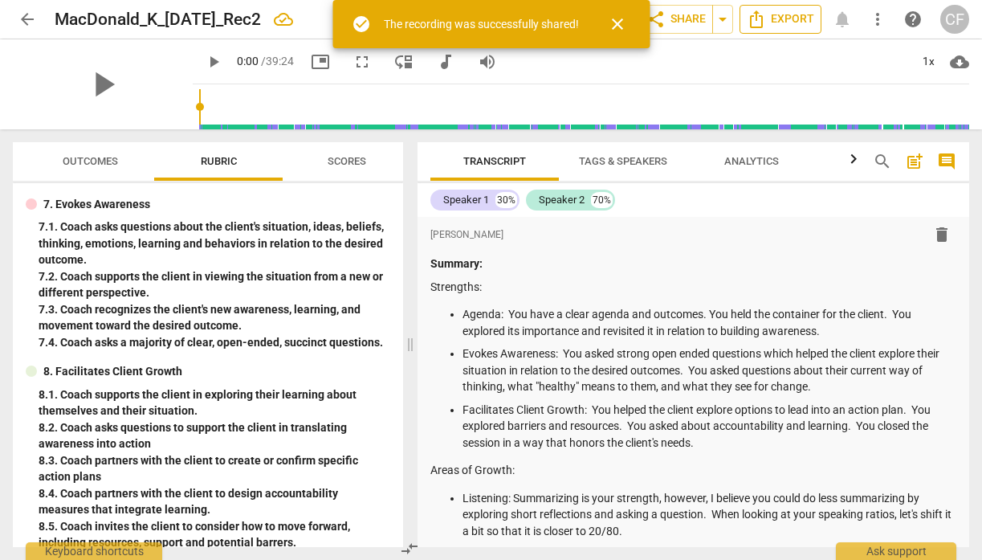
click at [784, 22] on span "Export" at bounding box center [780, 19] width 67 height 19
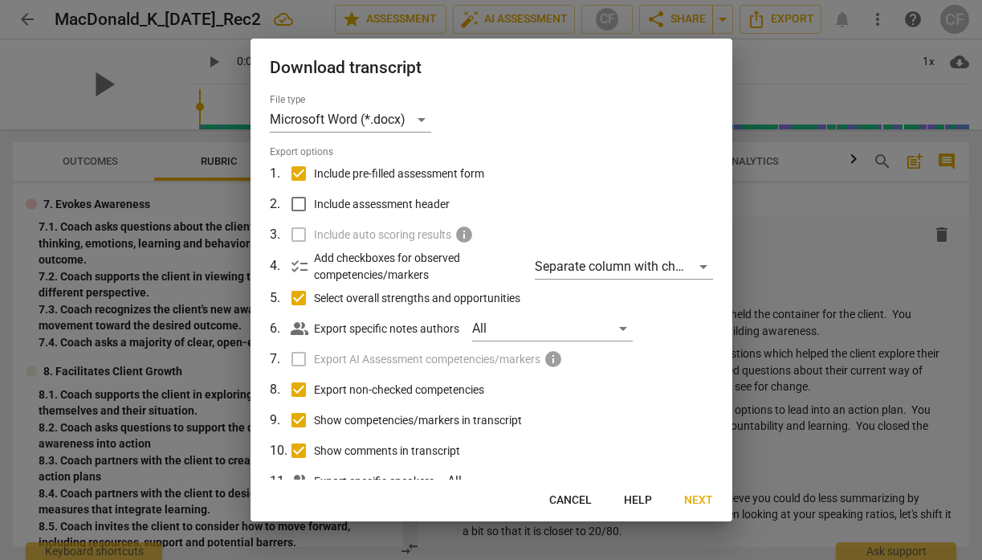
click at [711, 504] on span "Next" at bounding box center [698, 500] width 29 height 16
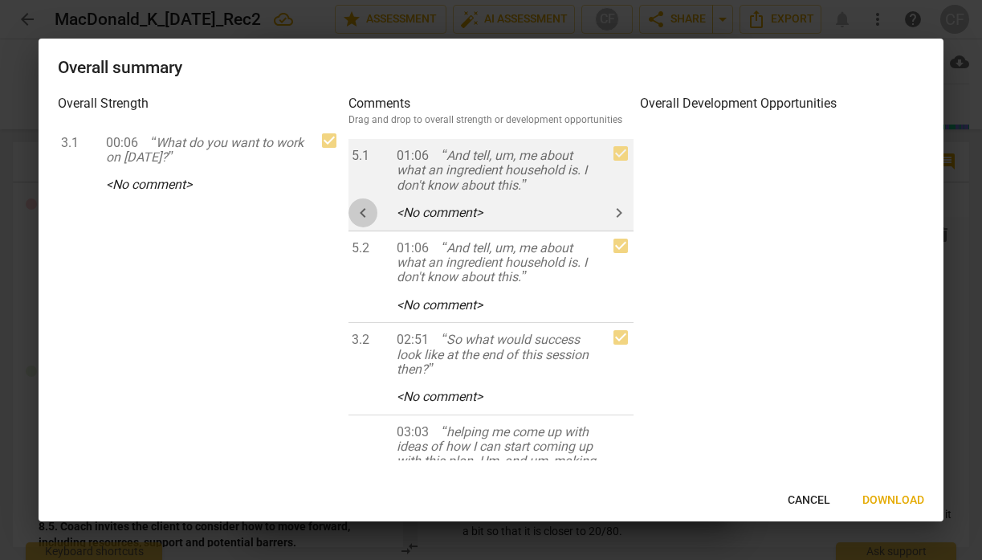
click at [361, 207] on span "keyboard_arrow_left" at bounding box center [362, 212] width 19 height 19
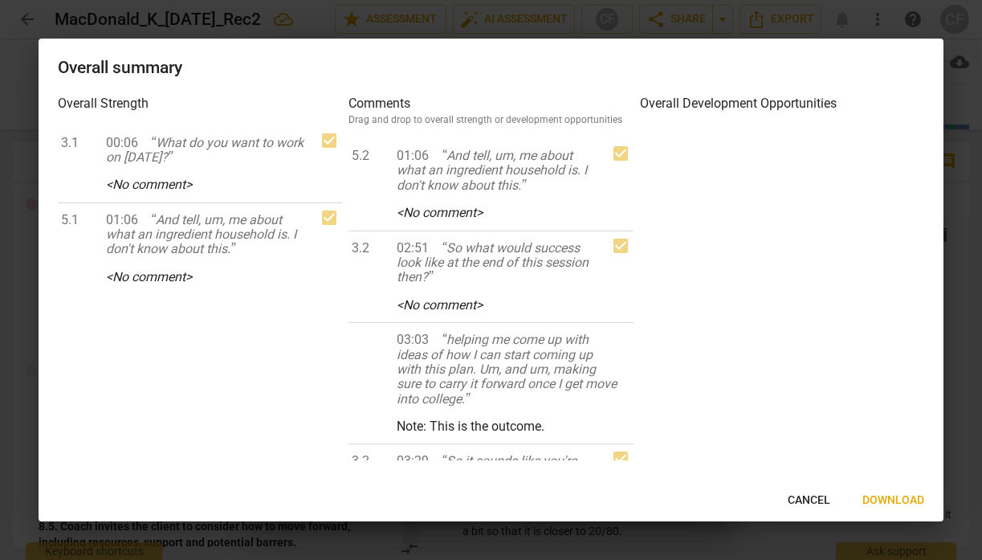
click at [0, 0] on span "keyboard_arrow_left" at bounding box center [0, 0] width 0 height 0
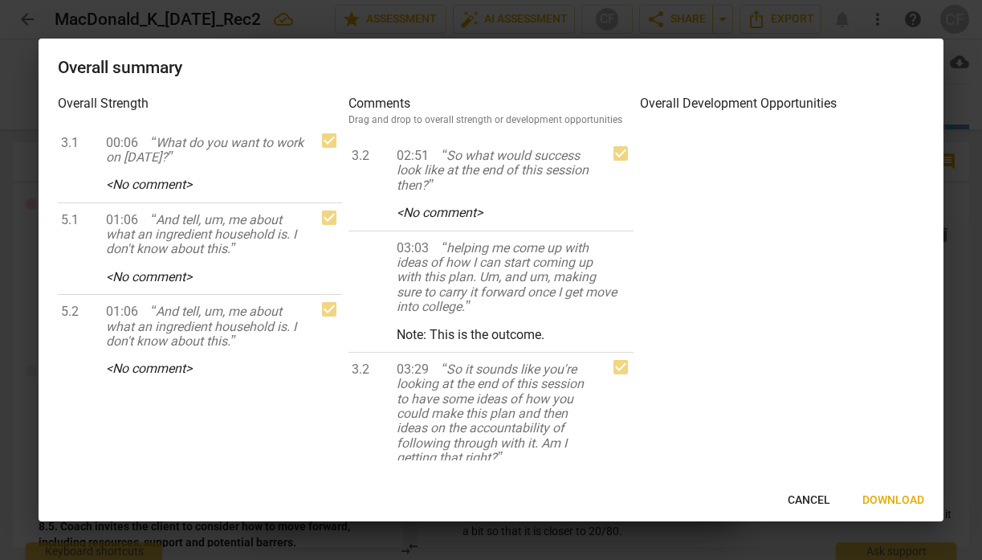
click at [0, 0] on span "keyboard_arrow_left" at bounding box center [0, 0] width 0 height 0
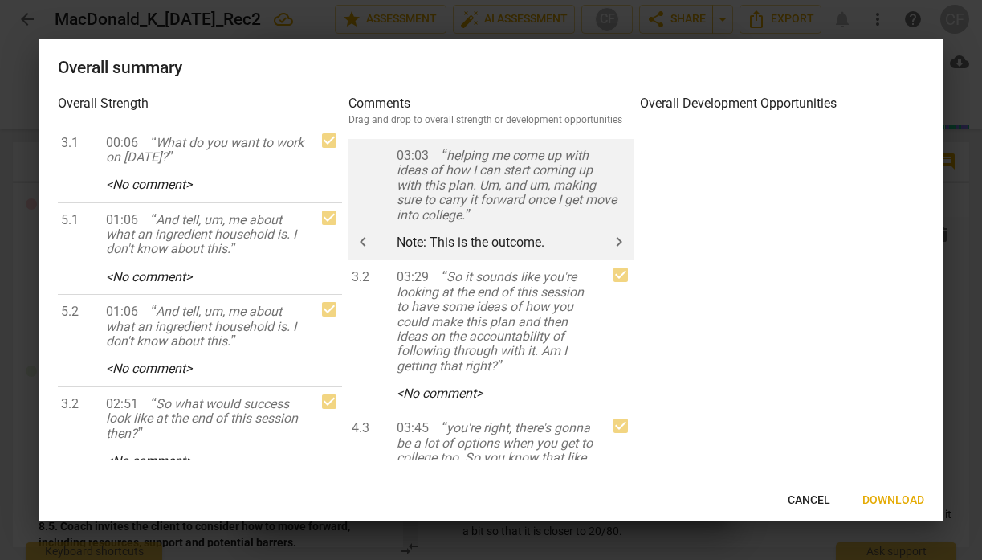
click at [368, 237] on span "keyboard_arrow_left" at bounding box center [362, 241] width 19 height 19
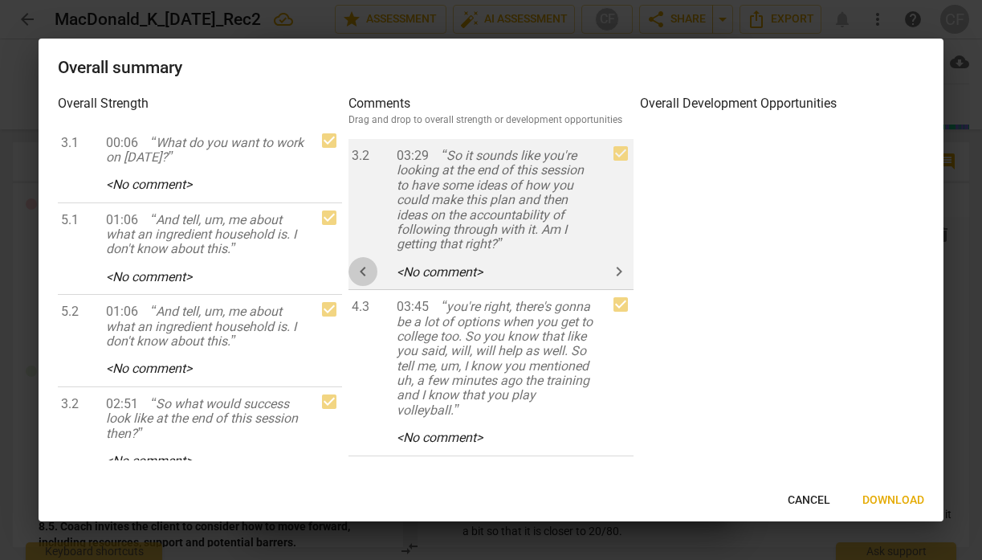
click at [369, 262] on span "keyboard_arrow_left" at bounding box center [362, 271] width 19 height 19
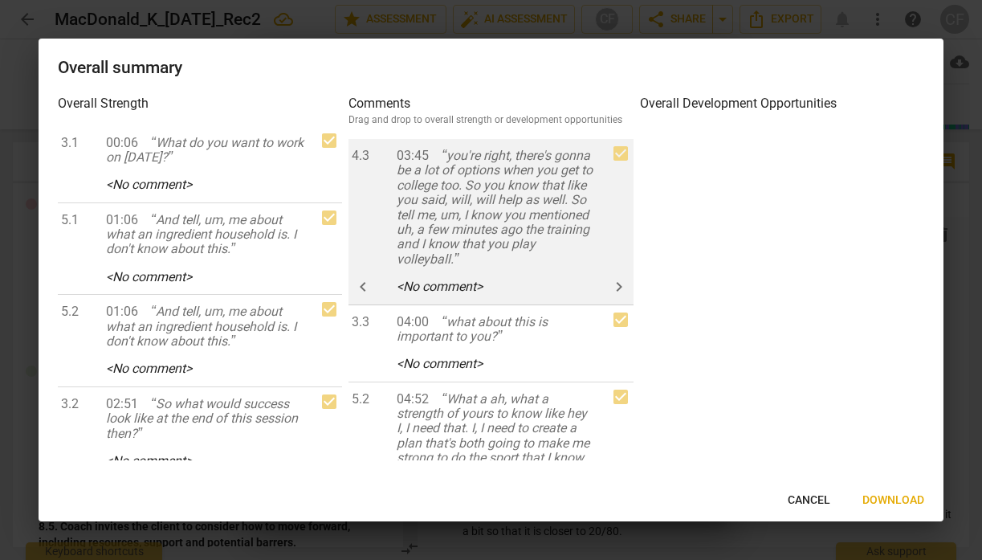
click at [368, 281] on span "keyboard_arrow_left" at bounding box center [362, 286] width 19 height 19
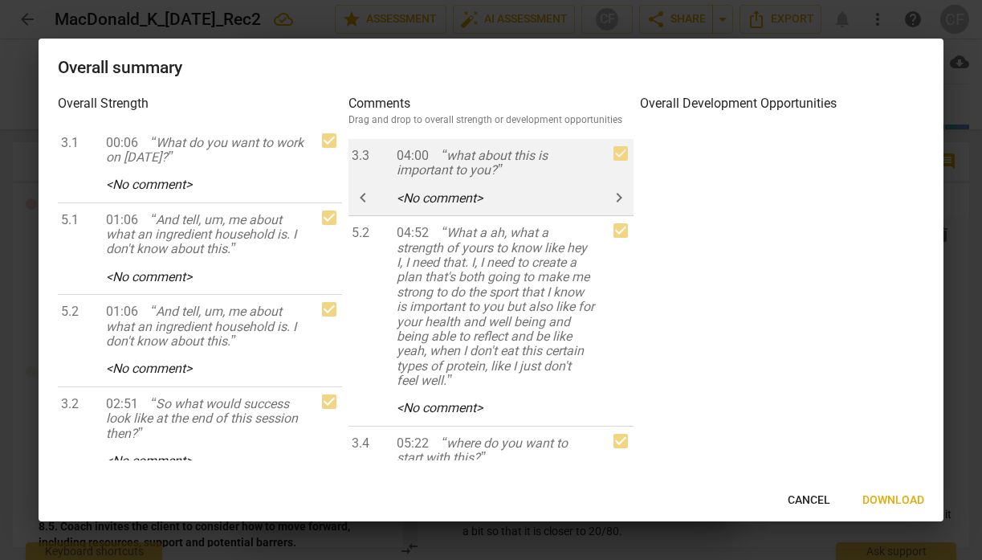
click at [369, 202] on span "keyboard_arrow_left" at bounding box center [362, 197] width 19 height 19
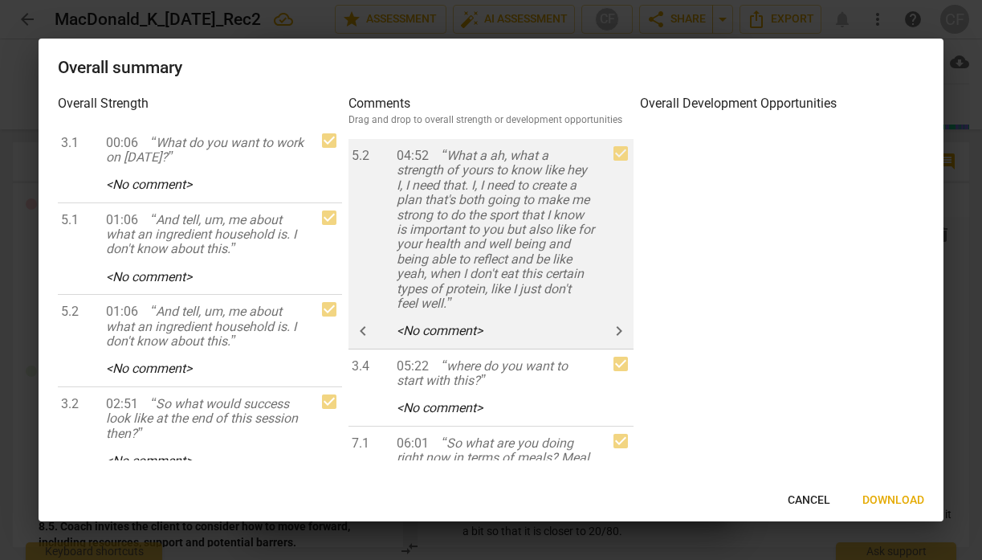
click at [361, 328] on span "keyboard_arrow_left" at bounding box center [362, 330] width 19 height 19
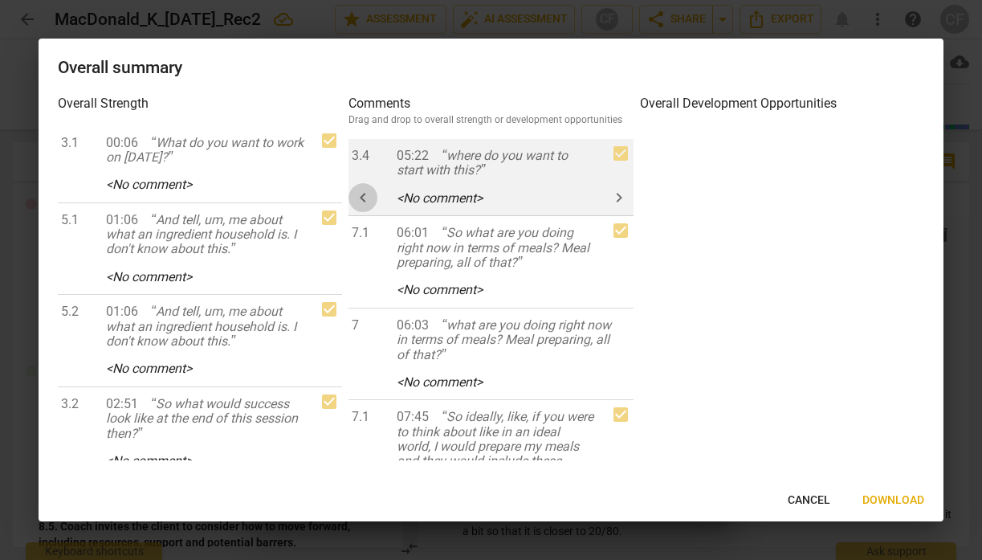
click at [368, 193] on span "keyboard_arrow_left" at bounding box center [362, 197] width 19 height 19
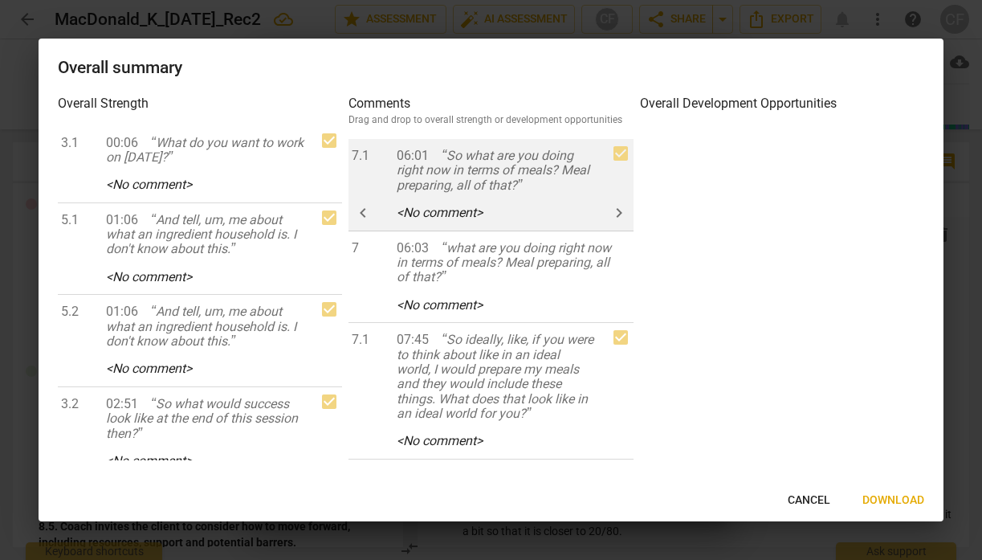
click at [363, 213] on span "keyboard_arrow_left" at bounding box center [362, 212] width 19 height 19
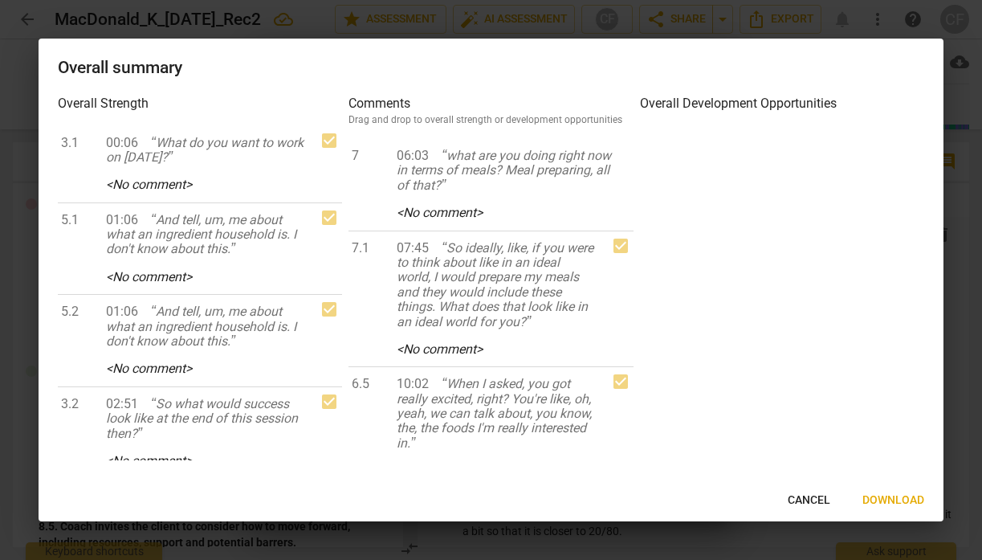
click at [0, 0] on span "keyboard_arrow_left" at bounding box center [0, 0] width 0 height 0
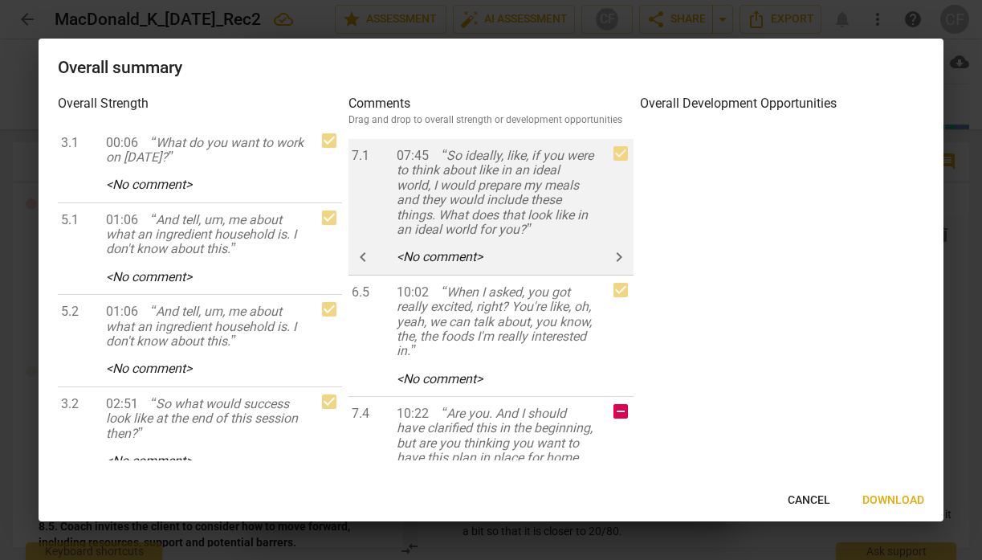
click at [364, 259] on span "keyboard_arrow_left" at bounding box center [362, 256] width 19 height 19
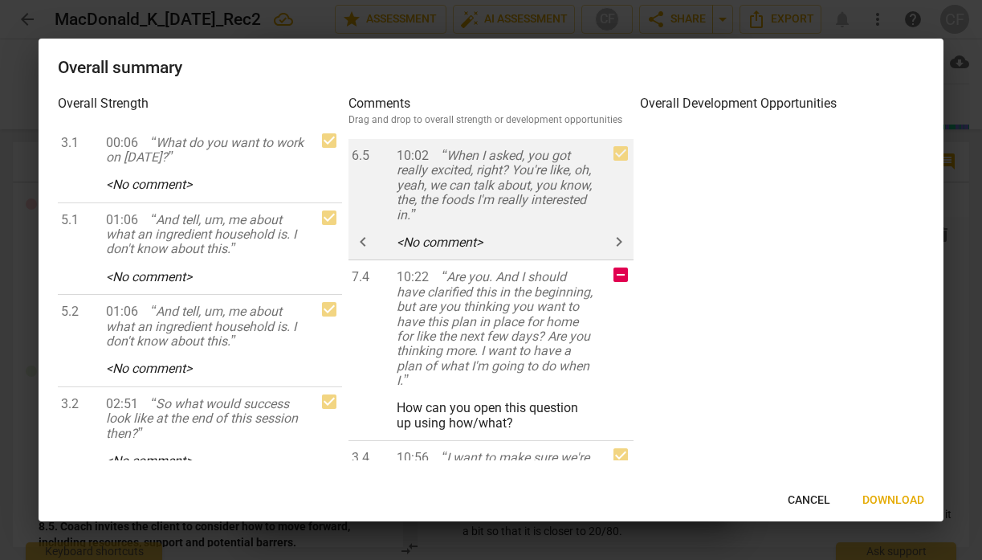
click at [366, 238] on span "keyboard_arrow_left" at bounding box center [362, 241] width 19 height 19
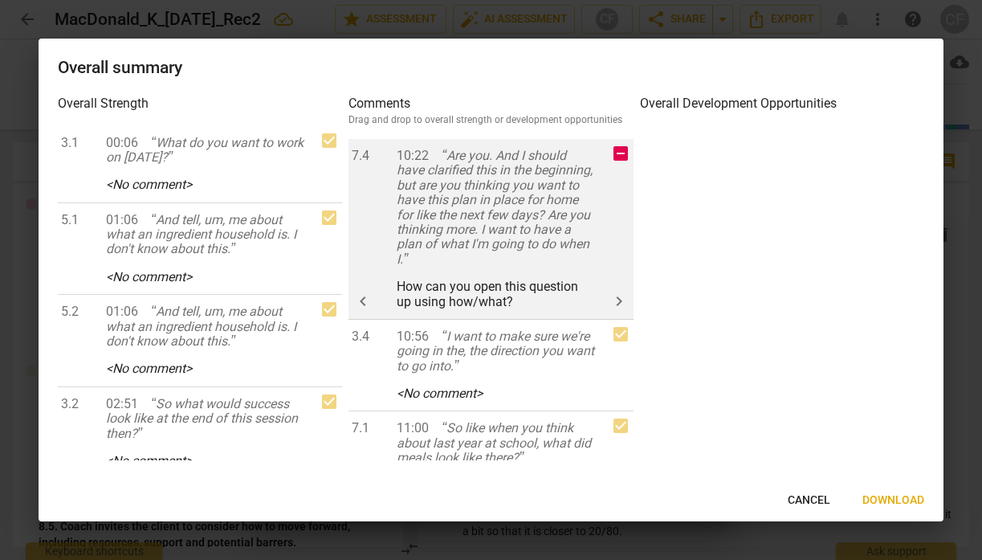
click at [616, 296] on span "keyboard_arrow_right" at bounding box center [619, 301] width 19 height 19
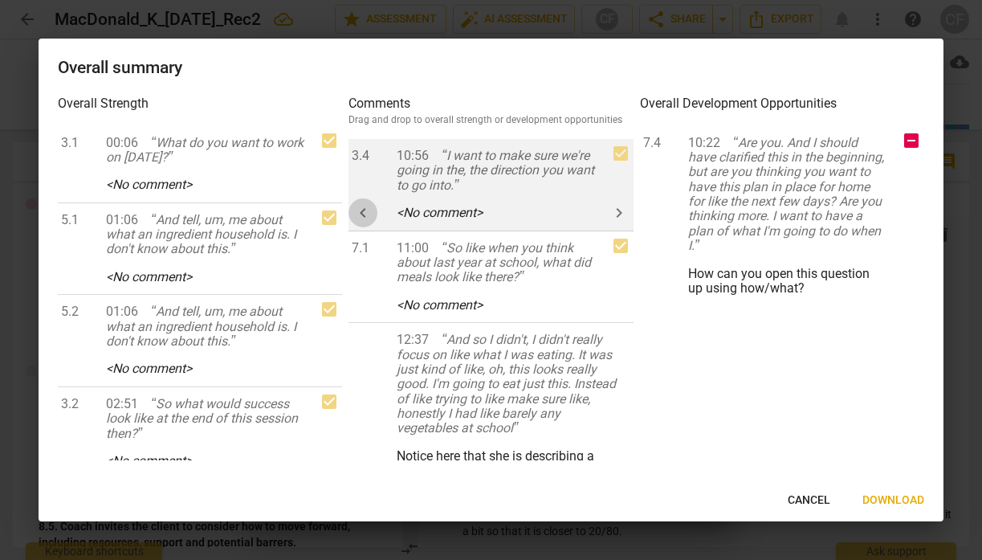
click at [366, 206] on span "keyboard_arrow_left" at bounding box center [362, 212] width 19 height 19
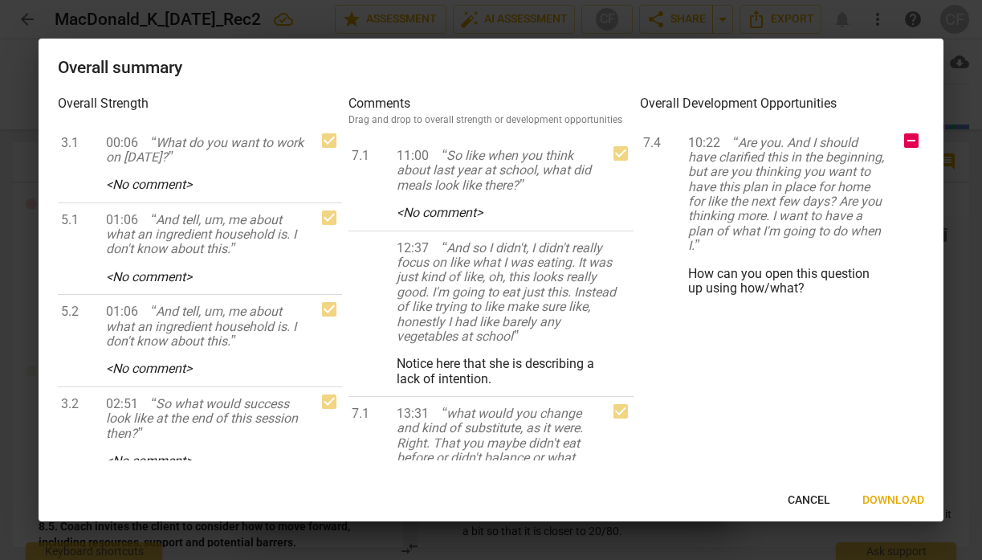
click at [0, 0] on span "keyboard_arrow_left" at bounding box center [0, 0] width 0 height 0
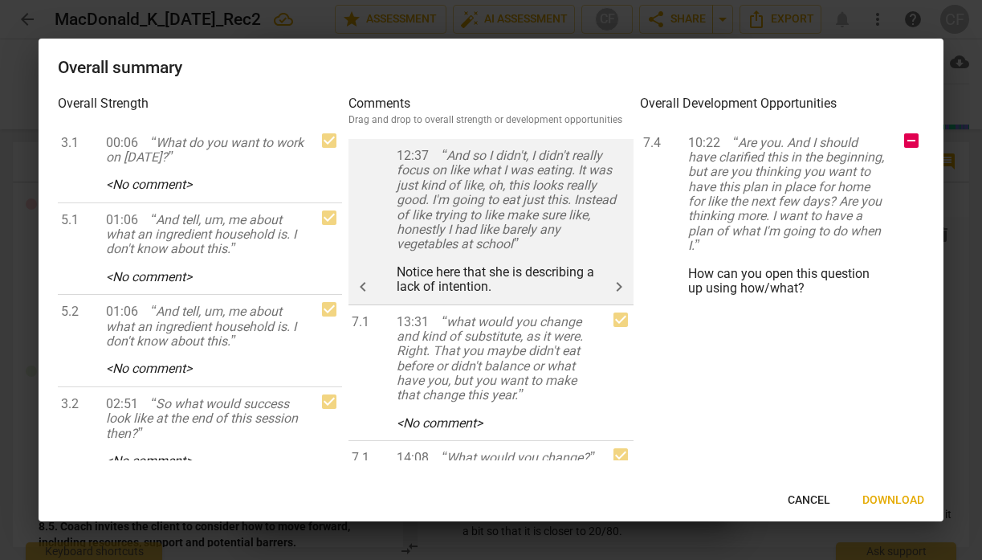
click at [614, 281] on span "keyboard_arrow_right" at bounding box center [619, 286] width 19 height 19
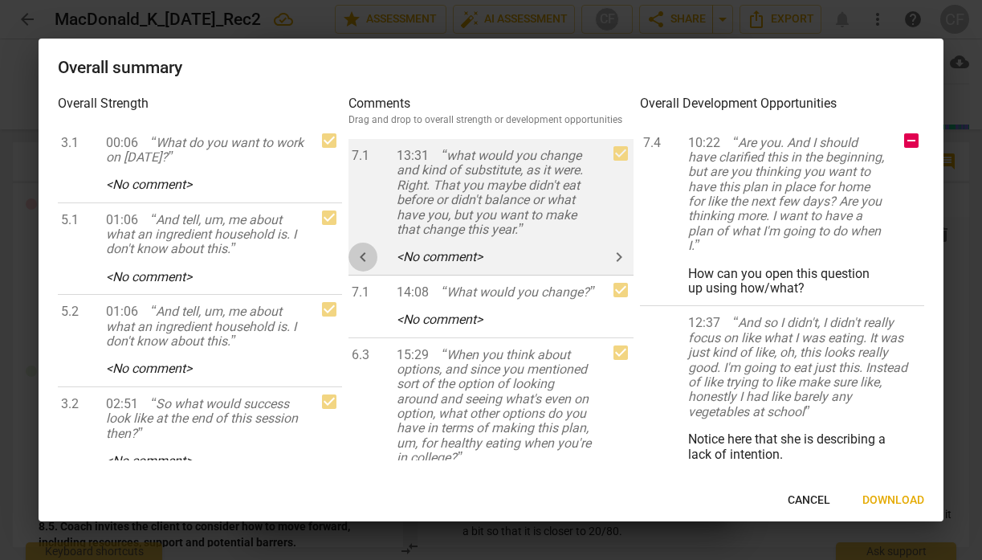
click at [368, 252] on span "keyboard_arrow_left" at bounding box center [362, 256] width 19 height 19
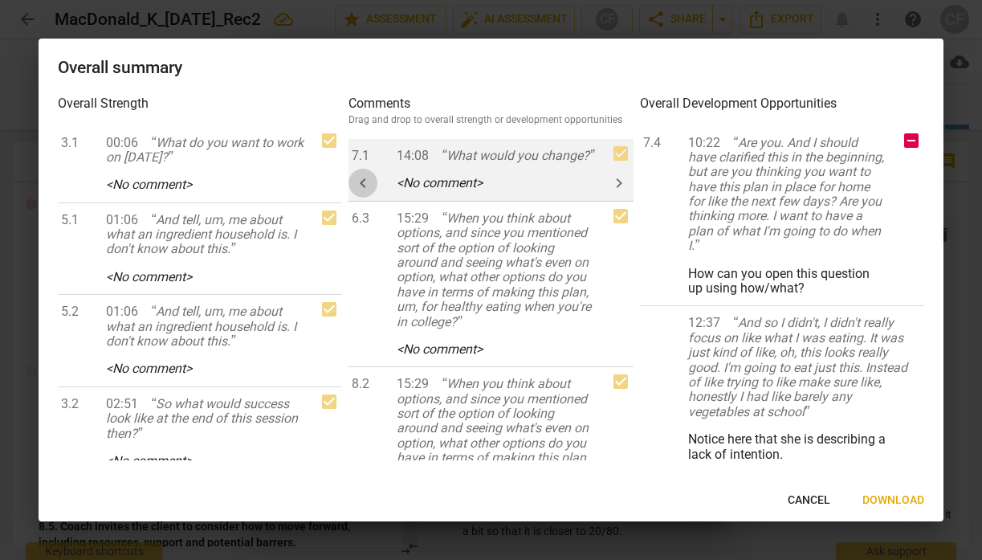
click at [360, 190] on span "keyboard_arrow_left" at bounding box center [362, 183] width 19 height 19
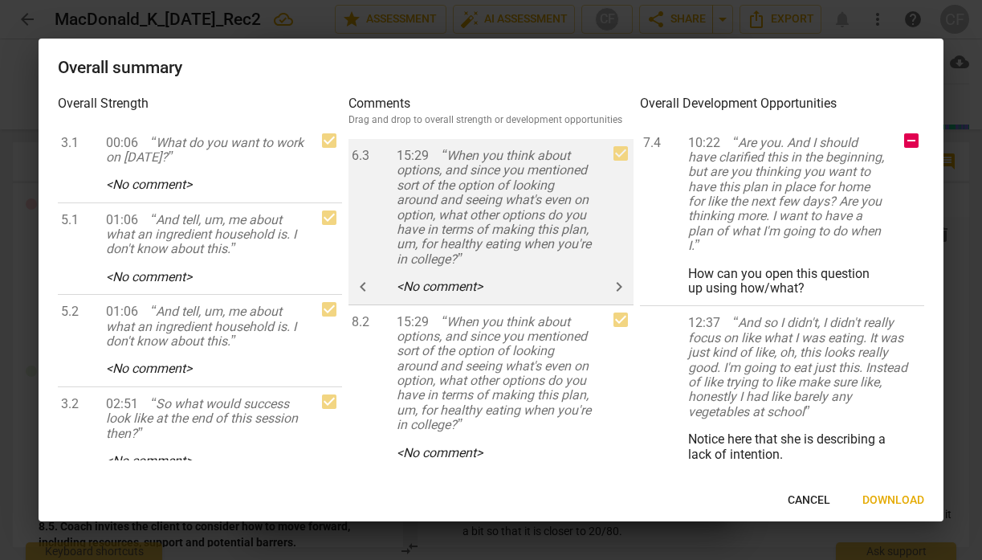
click at [365, 272] on button "keyboard_arrow_left" at bounding box center [363, 286] width 29 height 29
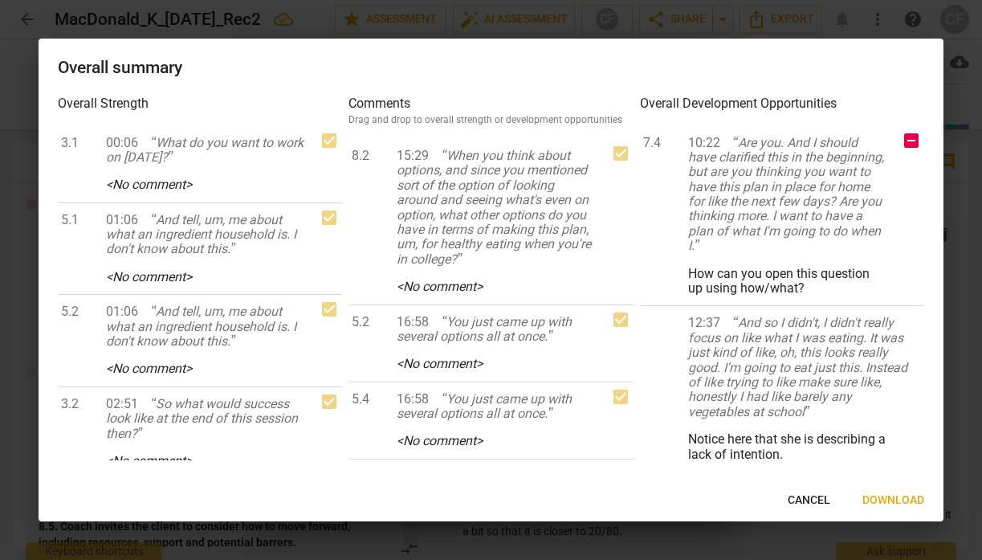
click at [0, 0] on button "keyboard_arrow_left" at bounding box center [0, 0] width 0 height 0
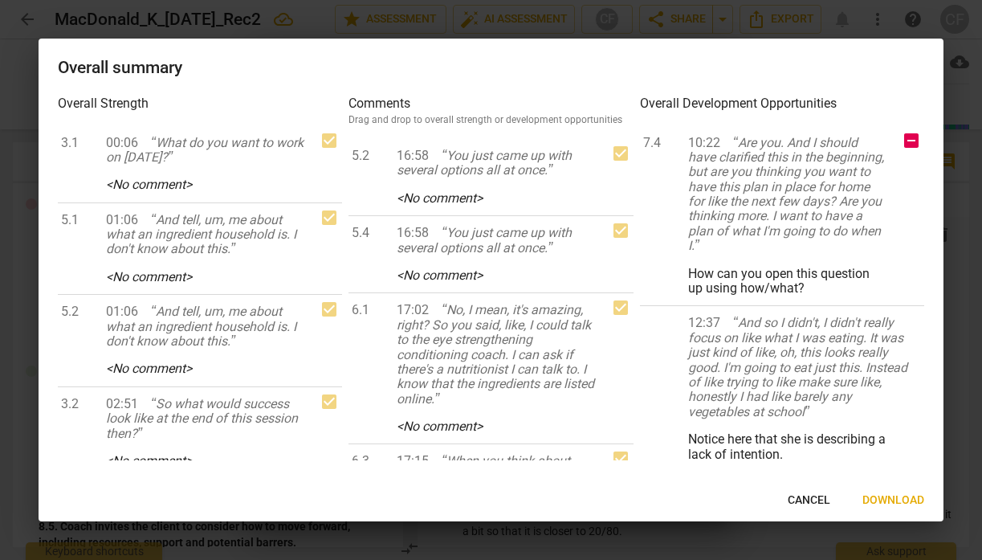
click at [0, 0] on span "keyboard_arrow_left" at bounding box center [0, 0] width 0 height 0
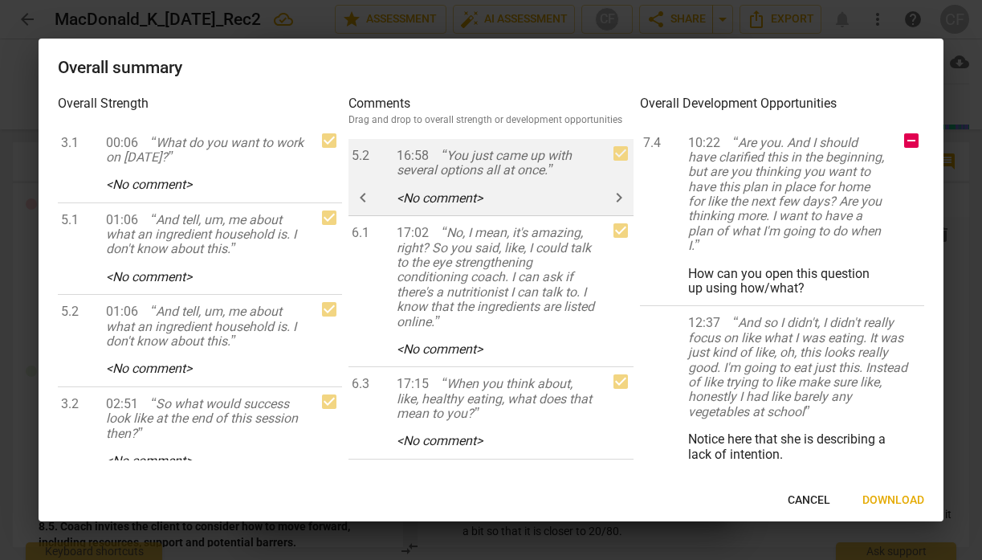
click at [364, 187] on button "keyboard_arrow_left" at bounding box center [363, 197] width 29 height 29
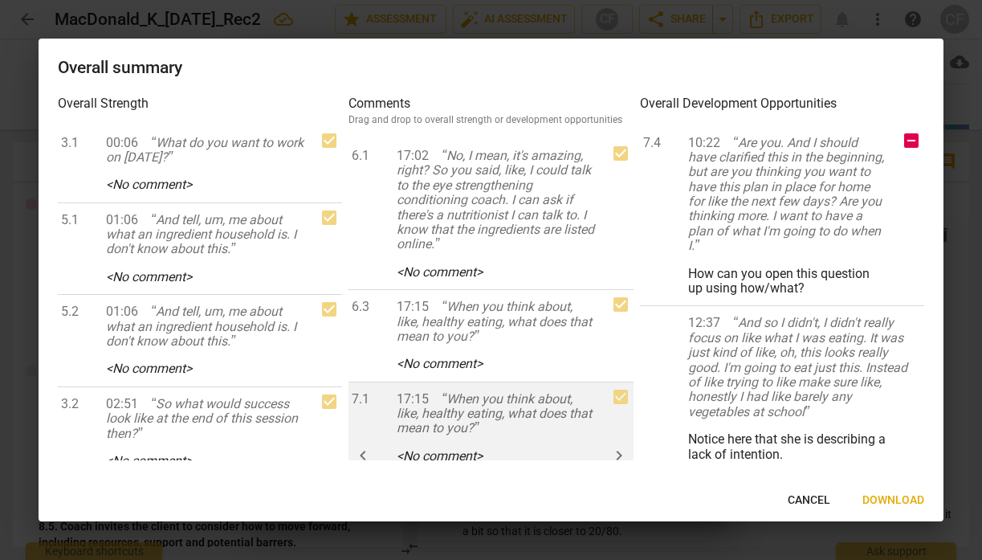
click at [0, 0] on span "keyboard_arrow_left" at bounding box center [0, 0] width 0 height 0
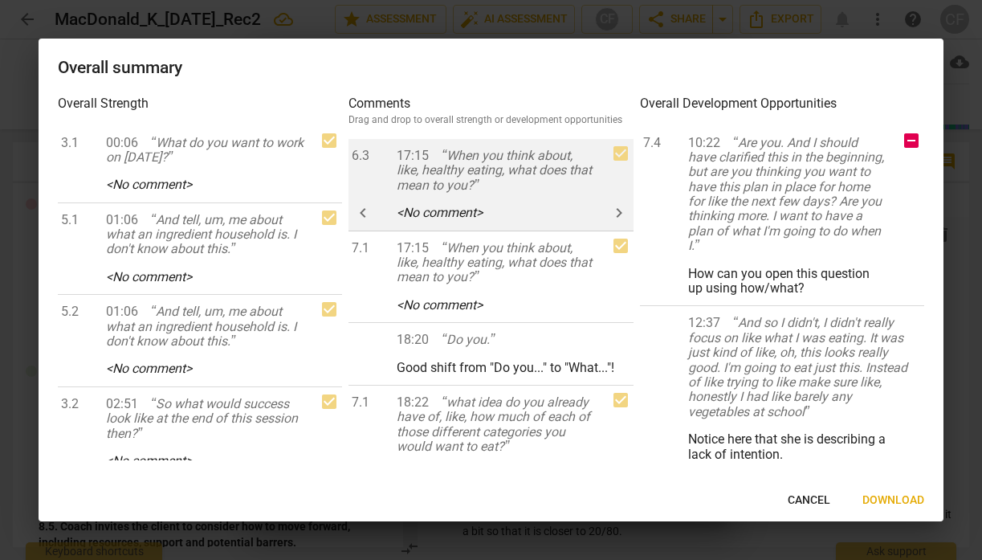
click at [371, 215] on span "keyboard_arrow_left" at bounding box center [362, 212] width 19 height 19
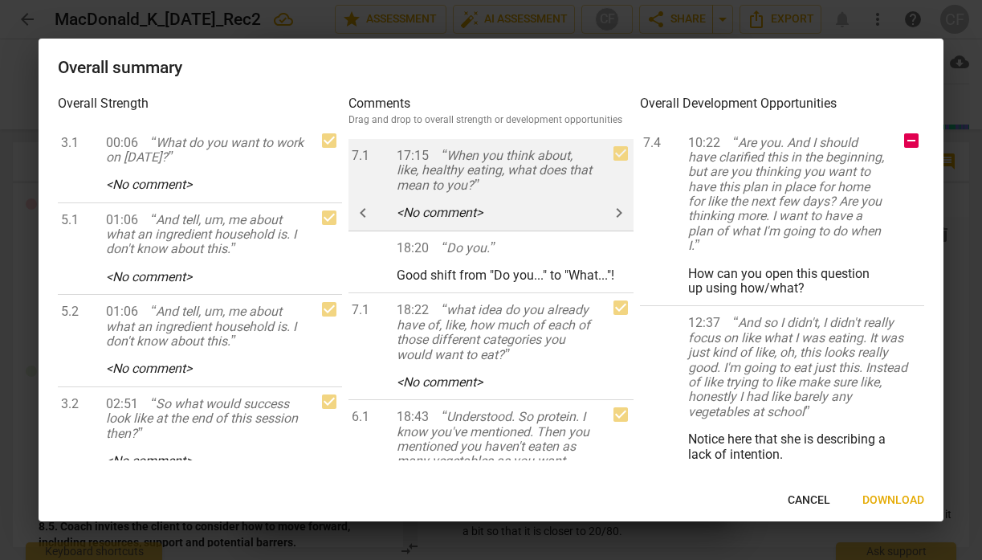
click at [369, 213] on span "keyboard_arrow_left" at bounding box center [362, 212] width 19 height 19
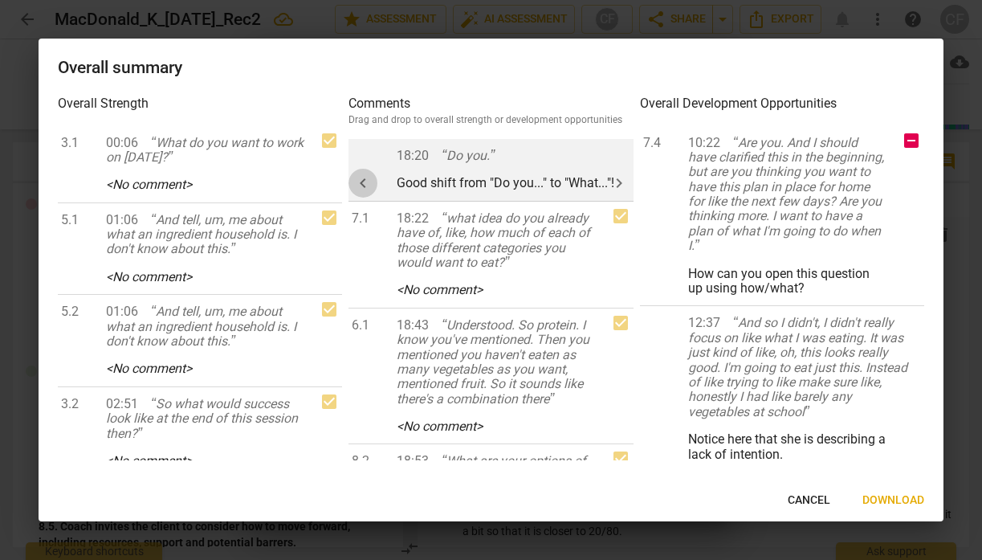
click at [368, 190] on span "keyboard_arrow_left" at bounding box center [362, 183] width 19 height 19
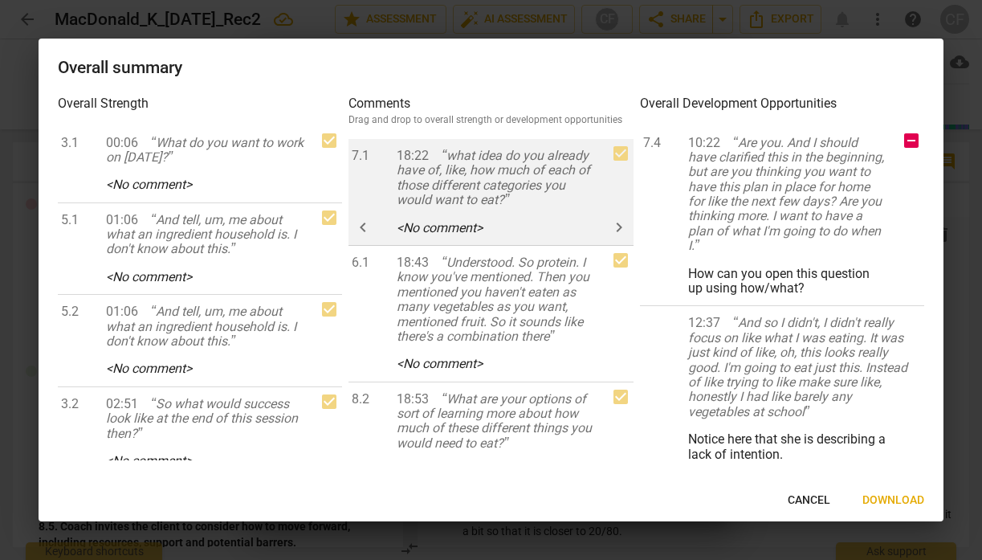
click at [362, 225] on span "keyboard_arrow_left" at bounding box center [362, 227] width 19 height 19
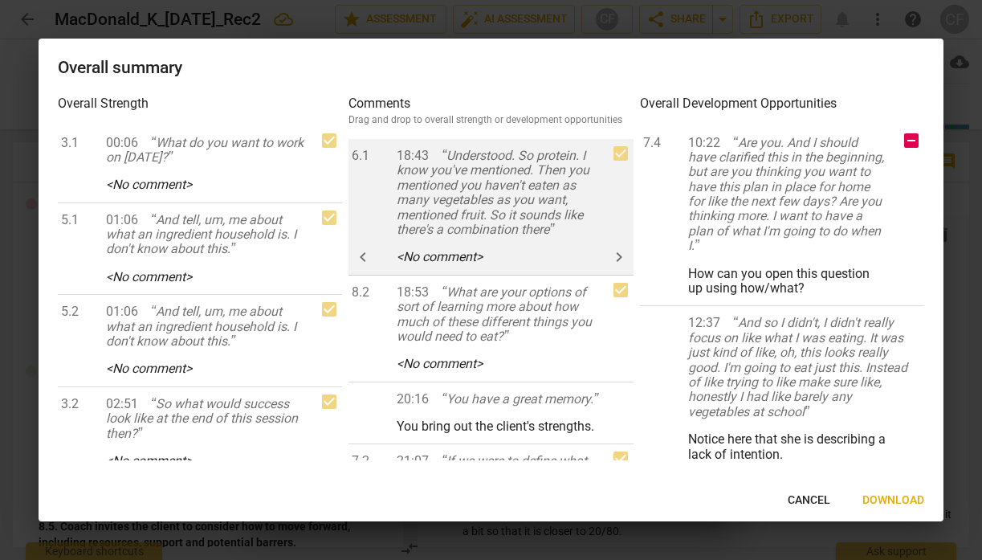
click at [364, 253] on span "keyboard_arrow_left" at bounding box center [362, 256] width 19 height 19
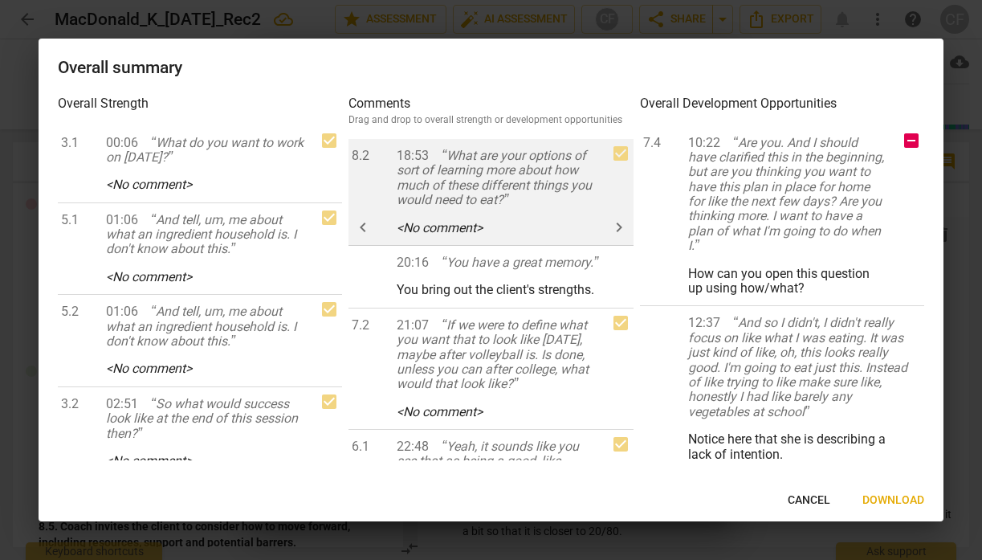
click at [366, 223] on span "keyboard_arrow_left" at bounding box center [362, 227] width 19 height 19
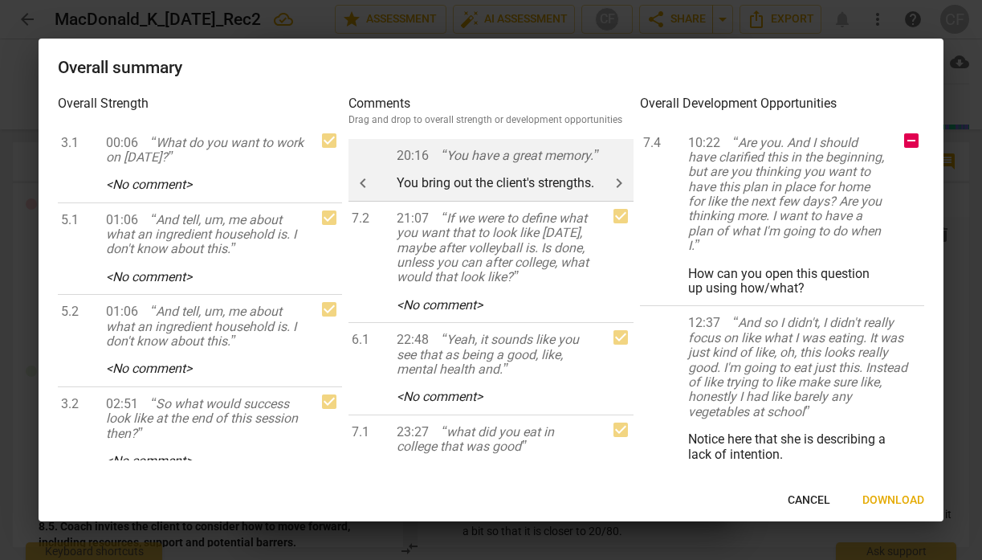
click at [368, 178] on span "keyboard_arrow_left" at bounding box center [362, 183] width 19 height 19
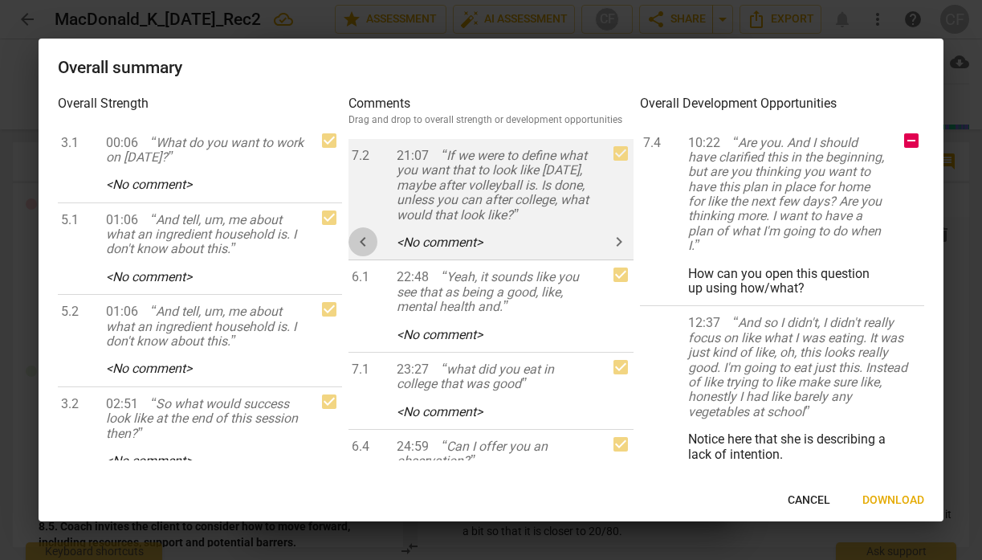
click at [364, 251] on span "keyboard_arrow_left" at bounding box center [362, 241] width 19 height 19
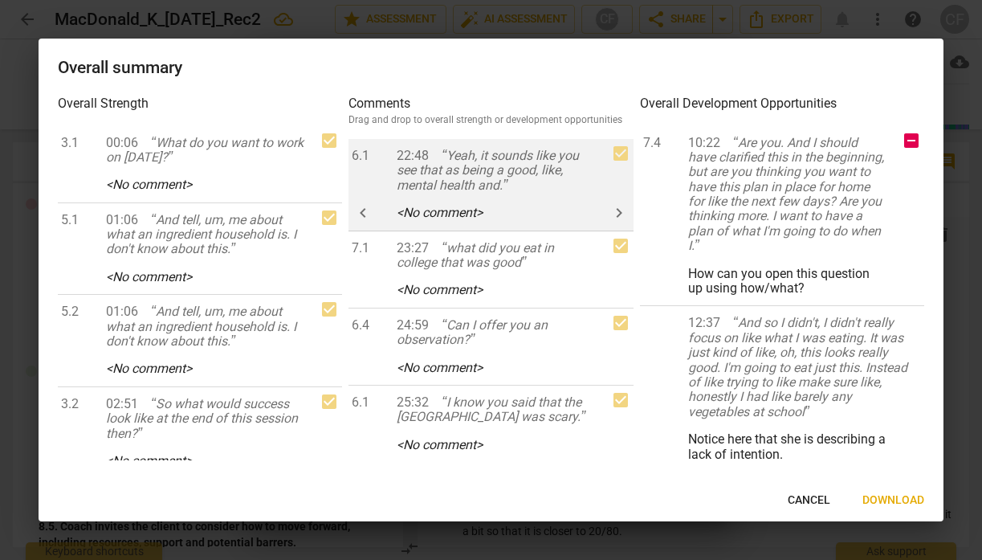
click at [369, 216] on span "keyboard_arrow_left" at bounding box center [362, 212] width 19 height 19
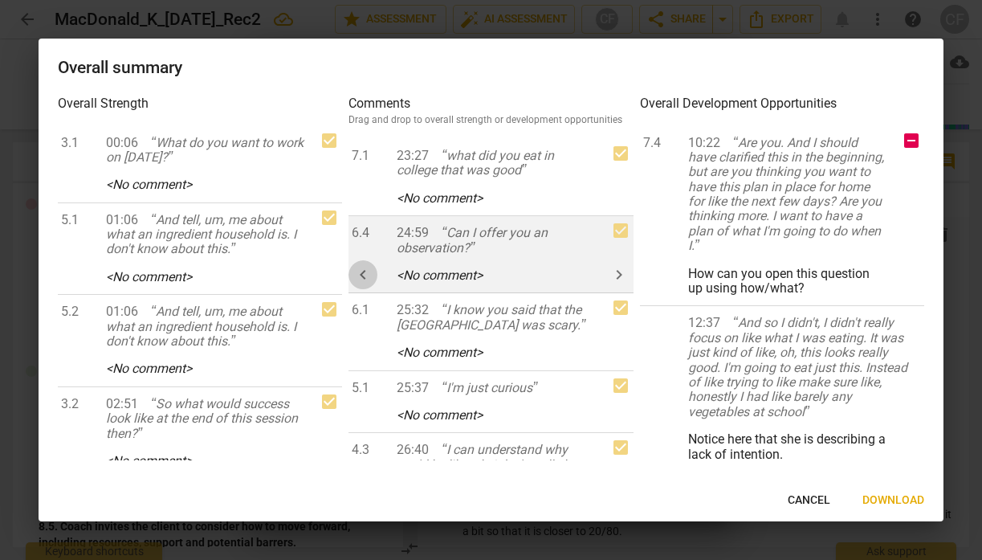
click at [369, 264] on button "keyboard_arrow_left" at bounding box center [363, 274] width 29 height 29
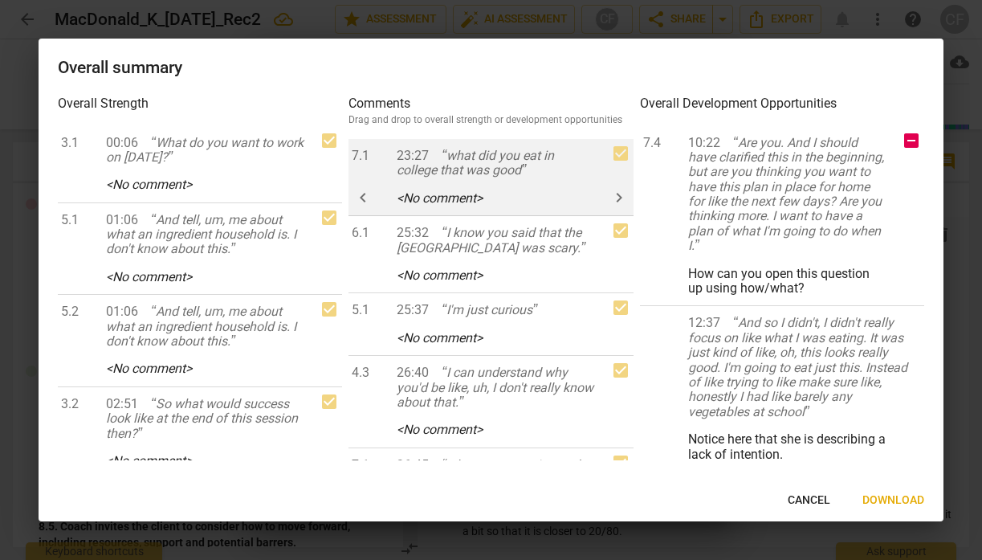
click at [369, 190] on span "keyboard_arrow_left" at bounding box center [362, 197] width 19 height 19
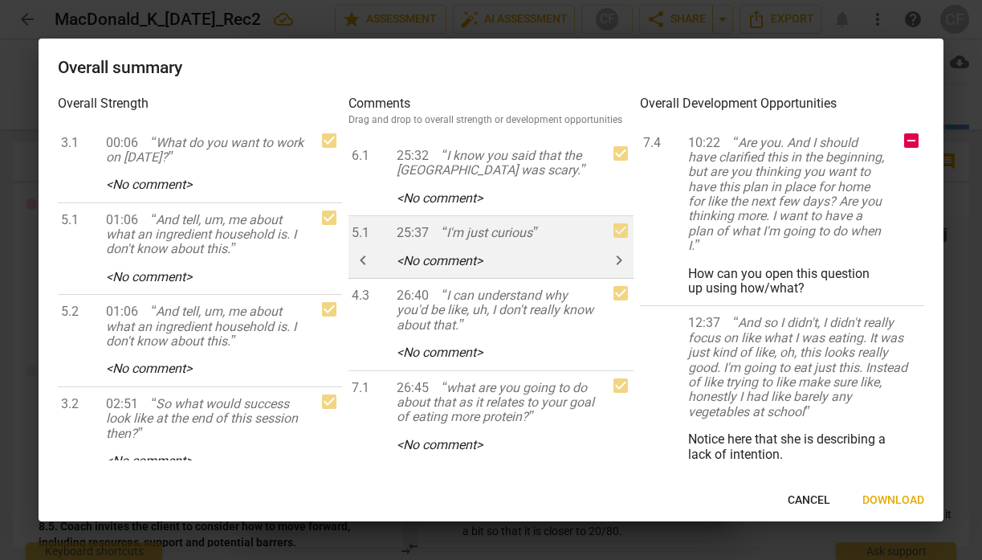
click at [370, 257] on span "keyboard_arrow_left" at bounding box center [362, 260] width 19 height 19
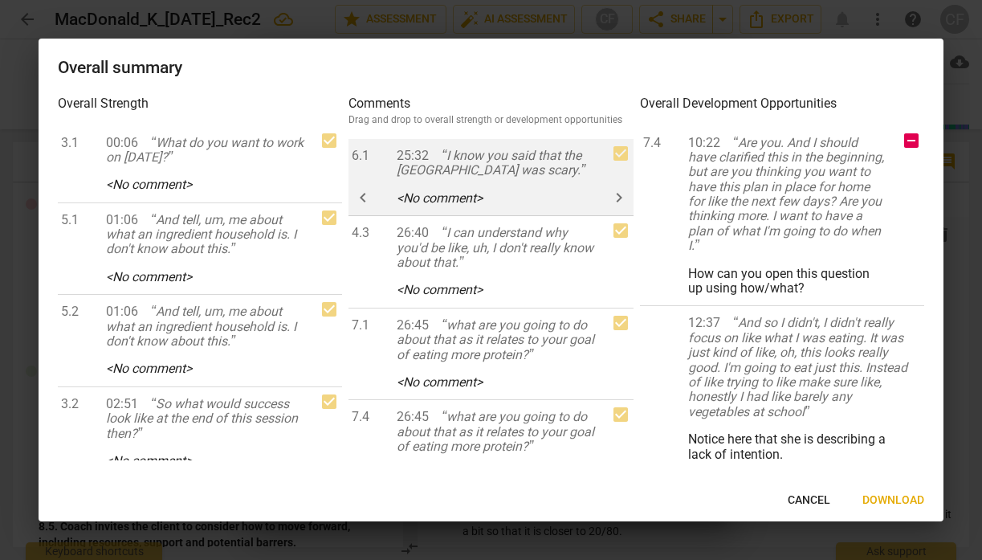
click at [369, 190] on span "keyboard_arrow_left" at bounding box center [362, 197] width 19 height 19
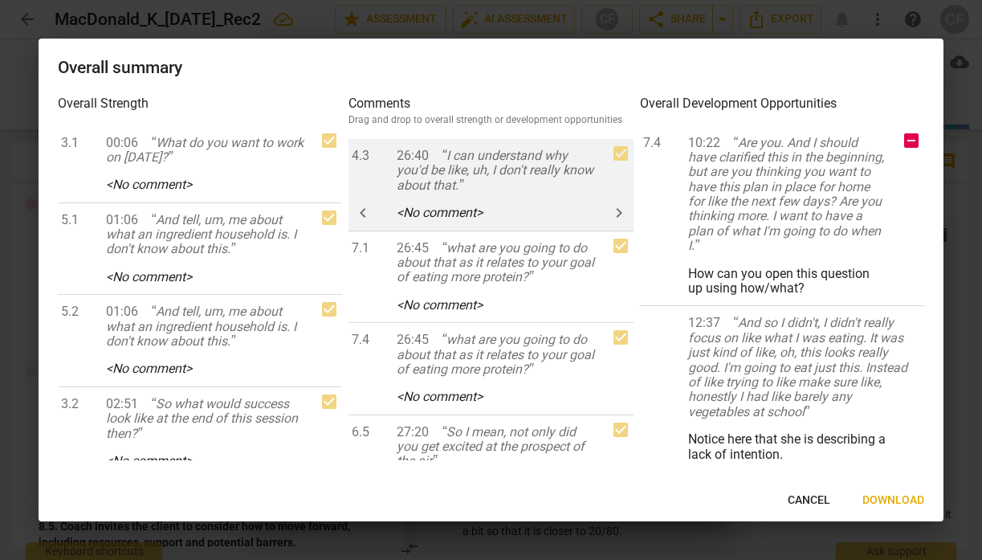
click at [375, 202] on div "4.3 26:40 I can understand why you'd be like, uh, I don't really know about tha…" at bounding box center [491, 185] width 284 height 92
click at [369, 208] on span "keyboard_arrow_left" at bounding box center [362, 212] width 19 height 19
click at [369, 210] on span "keyboard_arrow_left" at bounding box center [362, 212] width 19 height 19
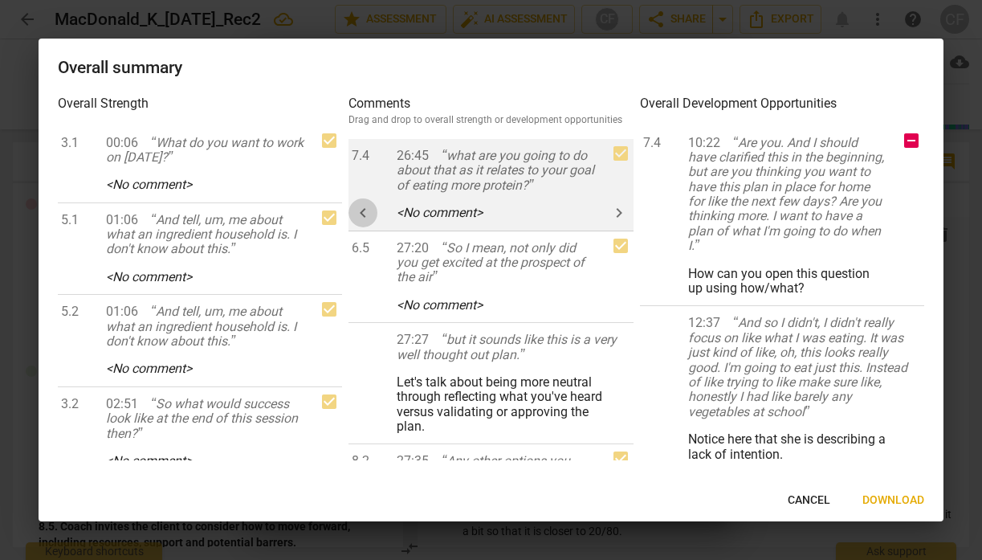
click at [369, 215] on span "keyboard_arrow_left" at bounding box center [362, 212] width 19 height 19
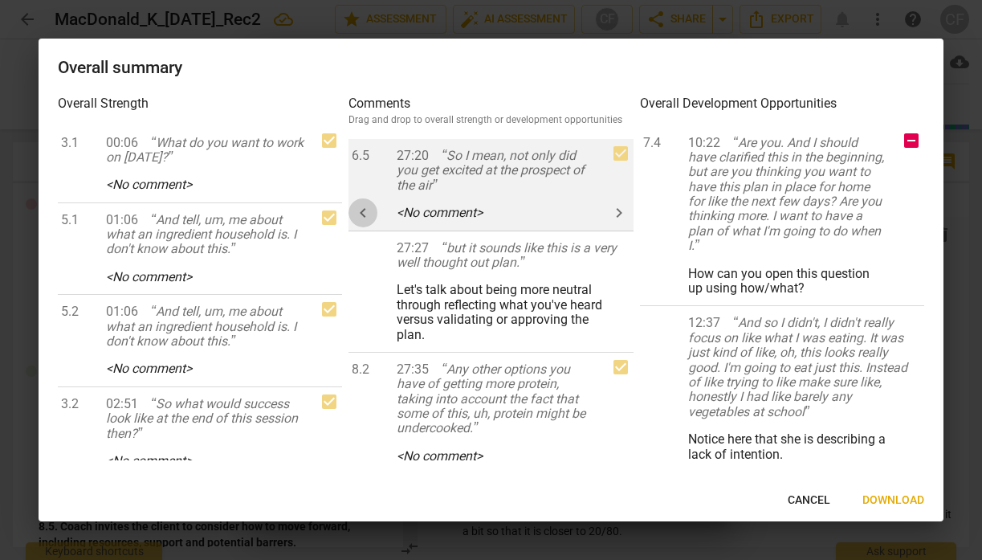
click at [367, 208] on span "keyboard_arrow_left" at bounding box center [362, 212] width 19 height 19
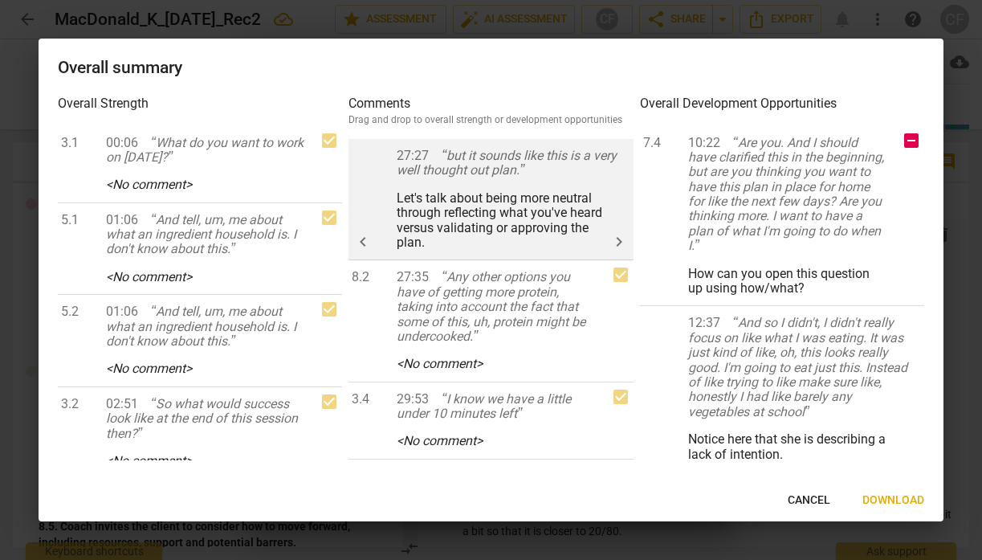
click at [610, 242] on span "keyboard_arrow_right" at bounding box center [619, 241] width 19 height 19
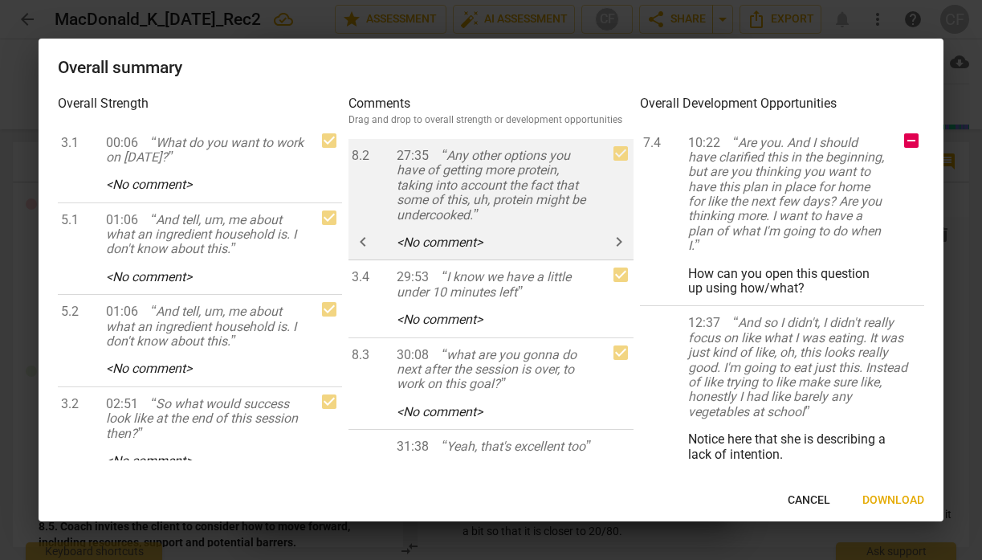
click at [369, 239] on span "keyboard_arrow_left" at bounding box center [362, 241] width 19 height 19
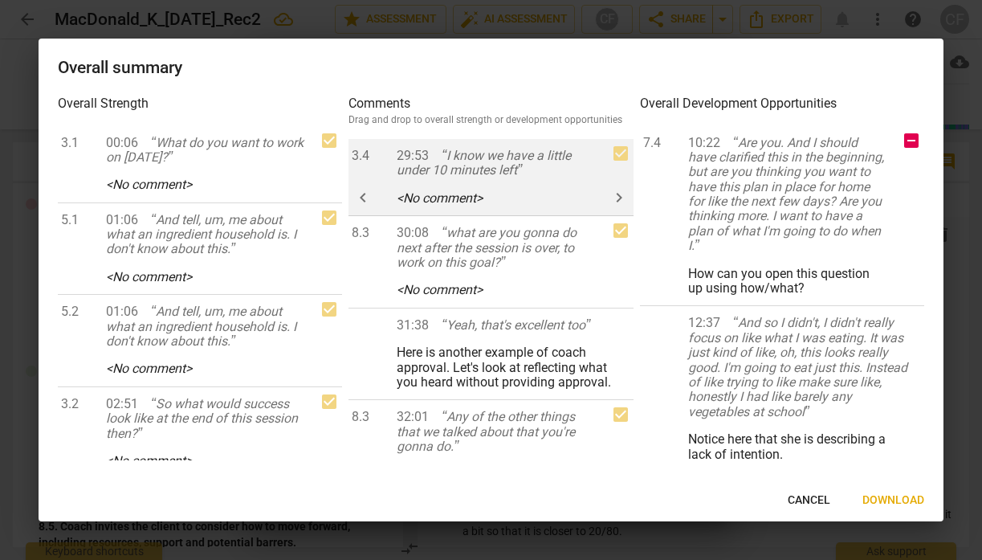
click at [368, 192] on span "keyboard_arrow_left" at bounding box center [362, 197] width 19 height 19
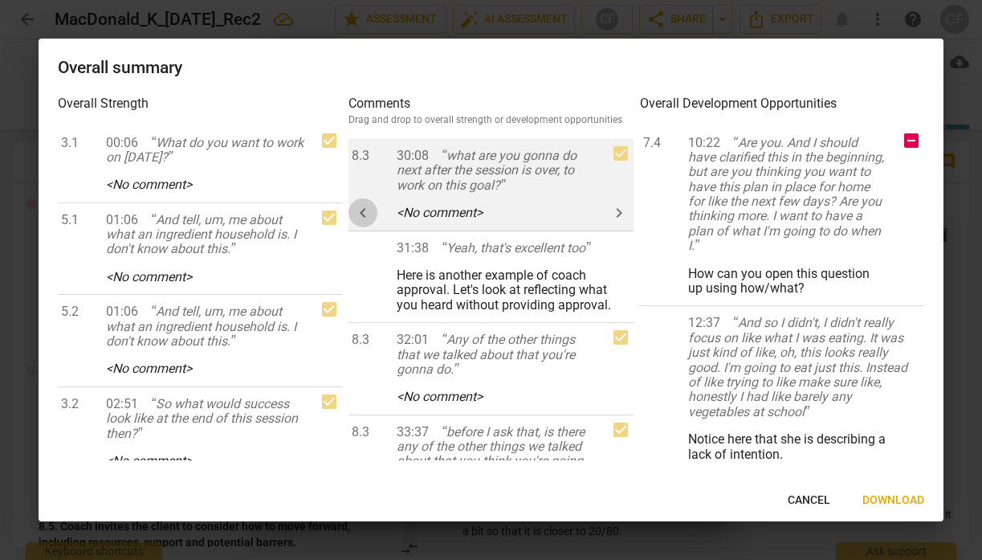
click at [368, 210] on span "keyboard_arrow_left" at bounding box center [362, 212] width 19 height 19
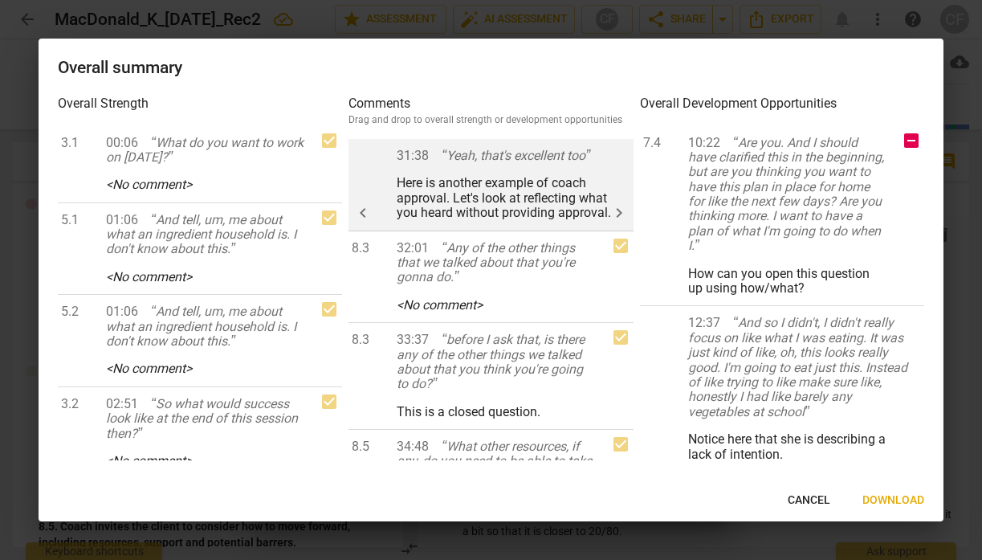
click at [614, 207] on span "keyboard_arrow_right" at bounding box center [619, 212] width 19 height 19
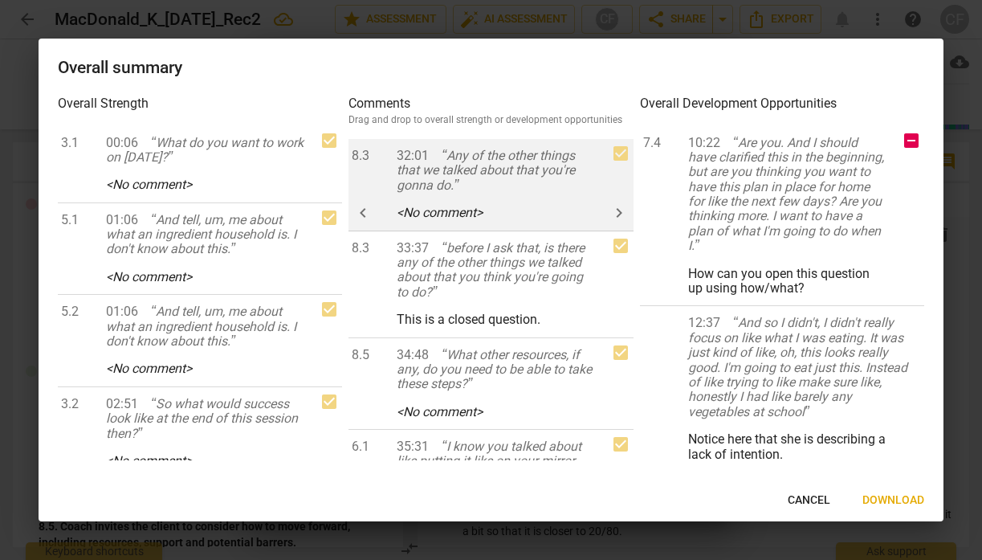
click at [367, 208] on span "keyboard_arrow_left" at bounding box center [362, 212] width 19 height 19
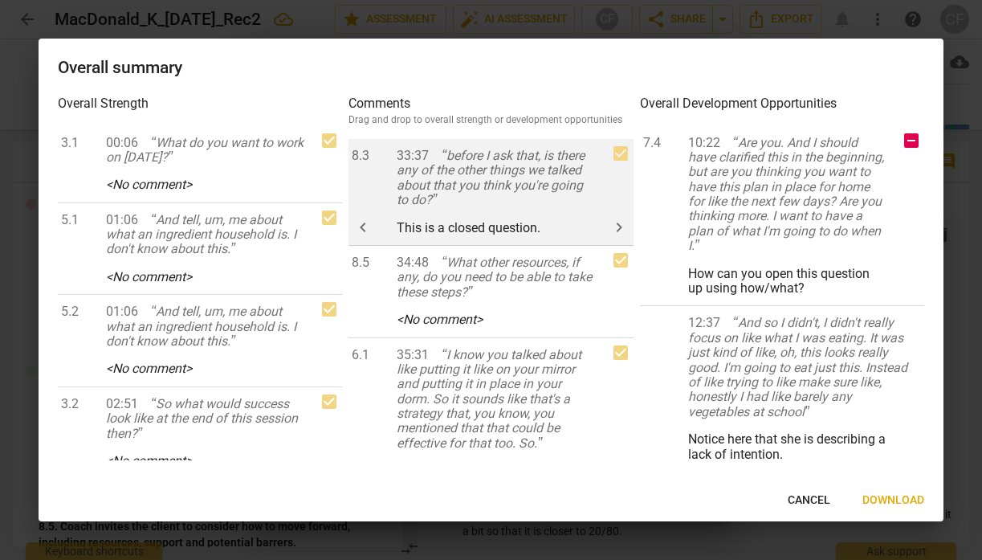
click at [611, 232] on span "keyboard_arrow_right" at bounding box center [619, 227] width 19 height 19
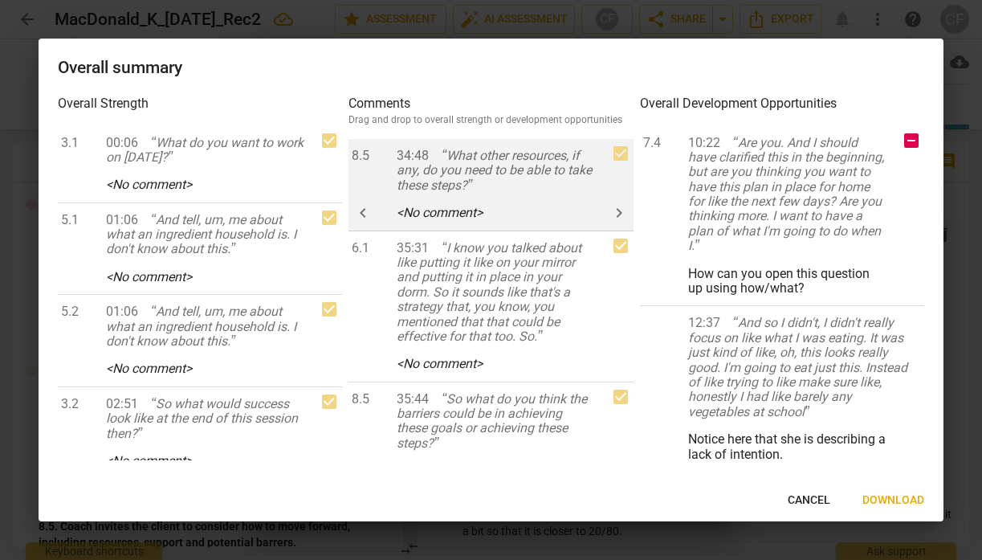
click at [362, 214] on span "keyboard_arrow_left" at bounding box center [362, 212] width 19 height 19
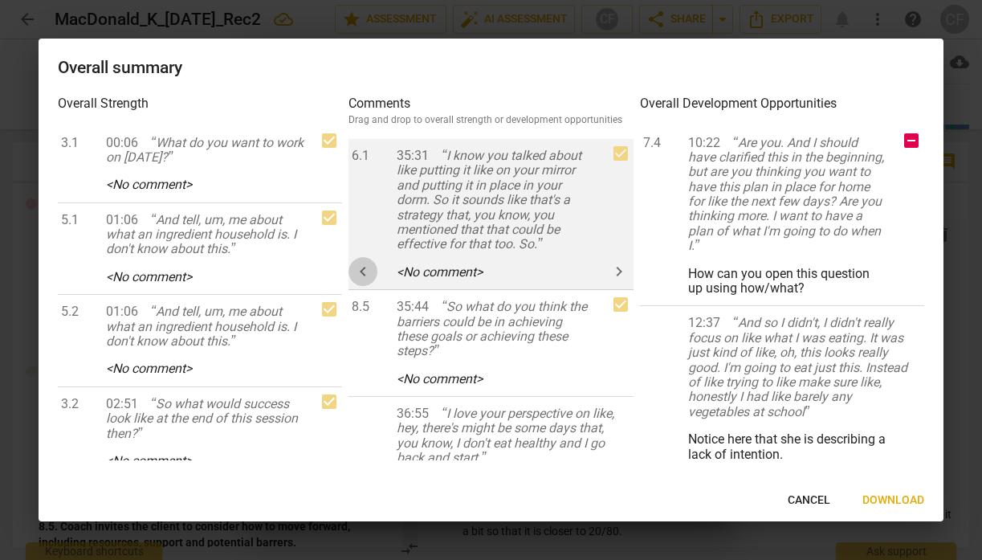
click at [365, 262] on span "keyboard_arrow_left" at bounding box center [362, 271] width 19 height 19
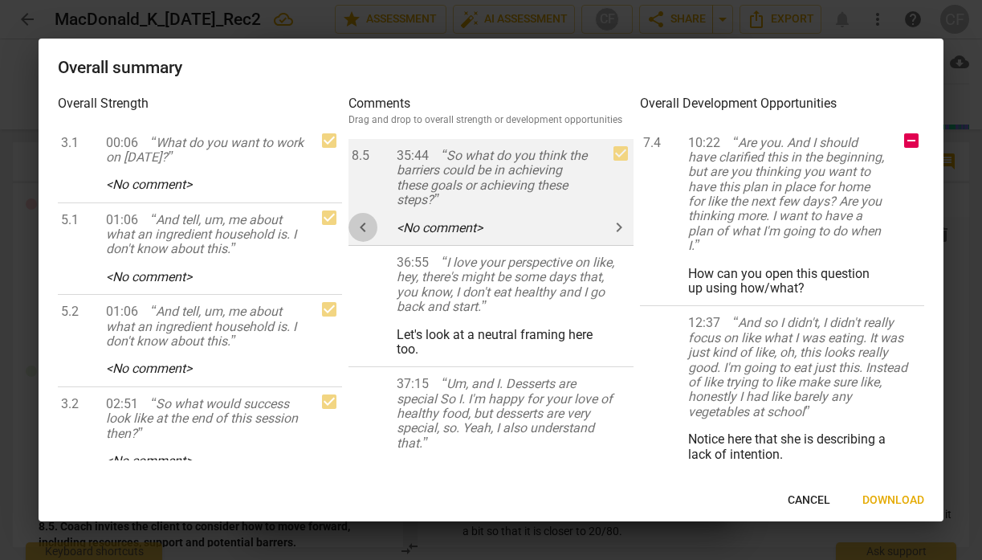
click at [368, 221] on span "keyboard_arrow_left" at bounding box center [362, 227] width 19 height 19
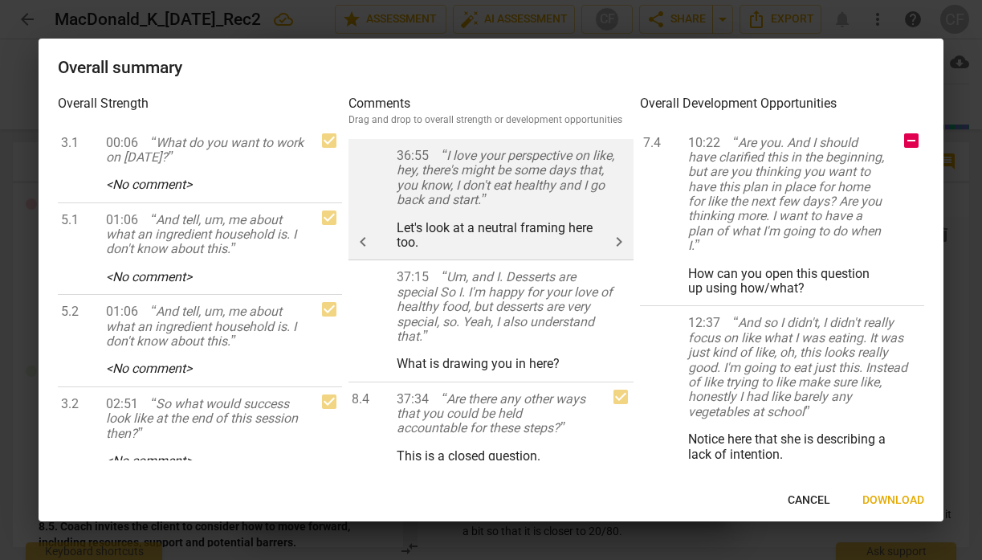
click at [610, 241] on span "keyboard_arrow_right" at bounding box center [619, 241] width 19 height 19
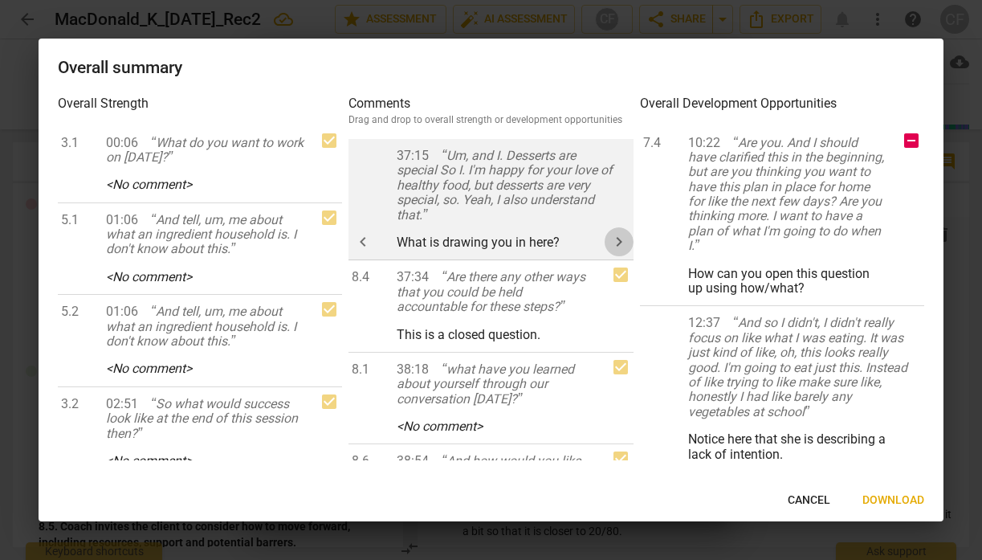
click at [610, 235] on span "keyboard_arrow_right" at bounding box center [619, 241] width 19 height 19
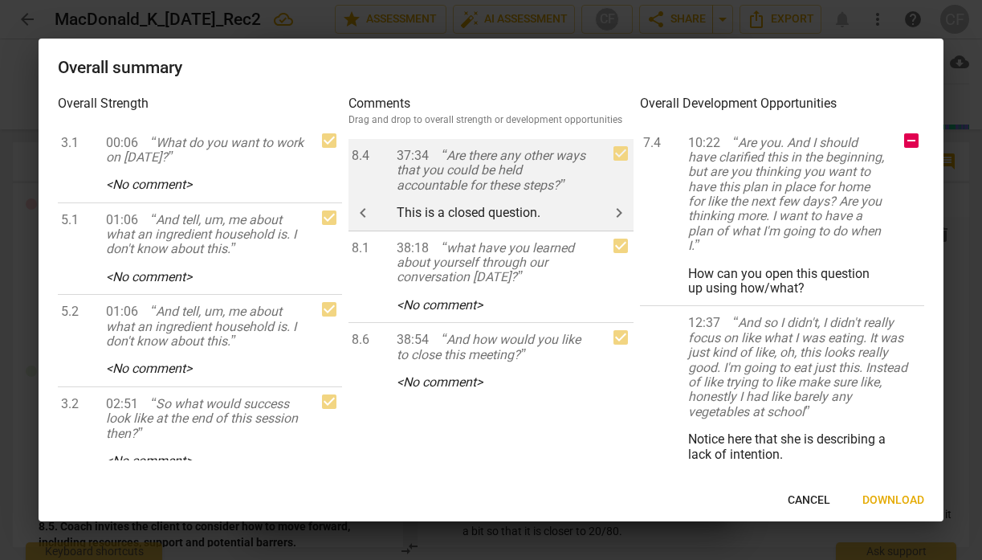
click at [611, 210] on span "keyboard_arrow_right" at bounding box center [619, 212] width 19 height 19
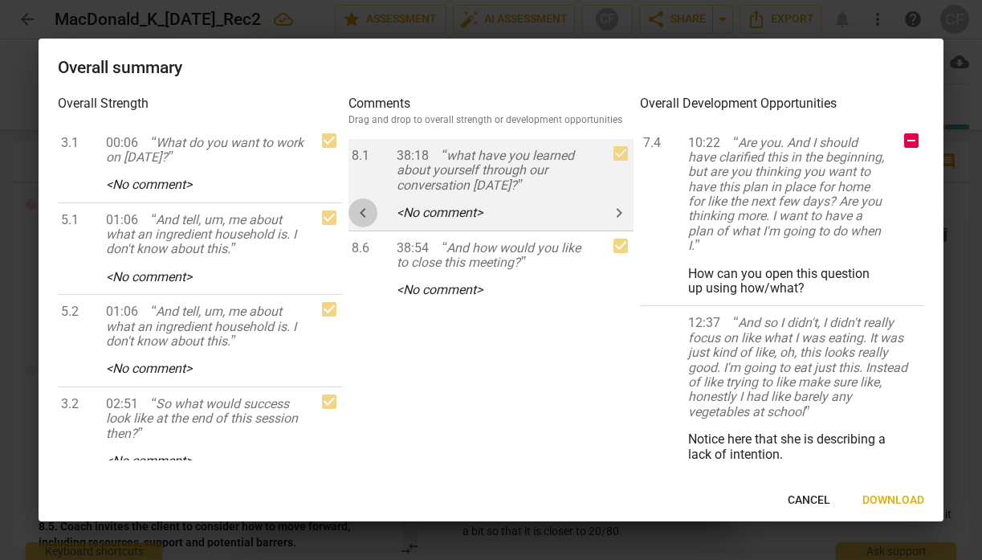
click at [363, 212] on span "keyboard_arrow_left" at bounding box center [362, 212] width 19 height 19
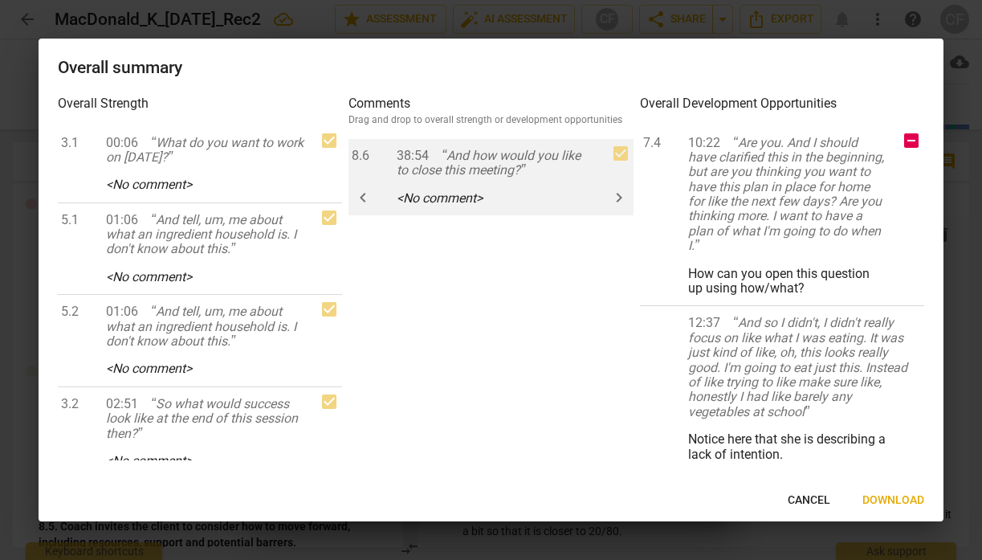
click at [369, 196] on span "keyboard_arrow_left" at bounding box center [362, 197] width 19 height 19
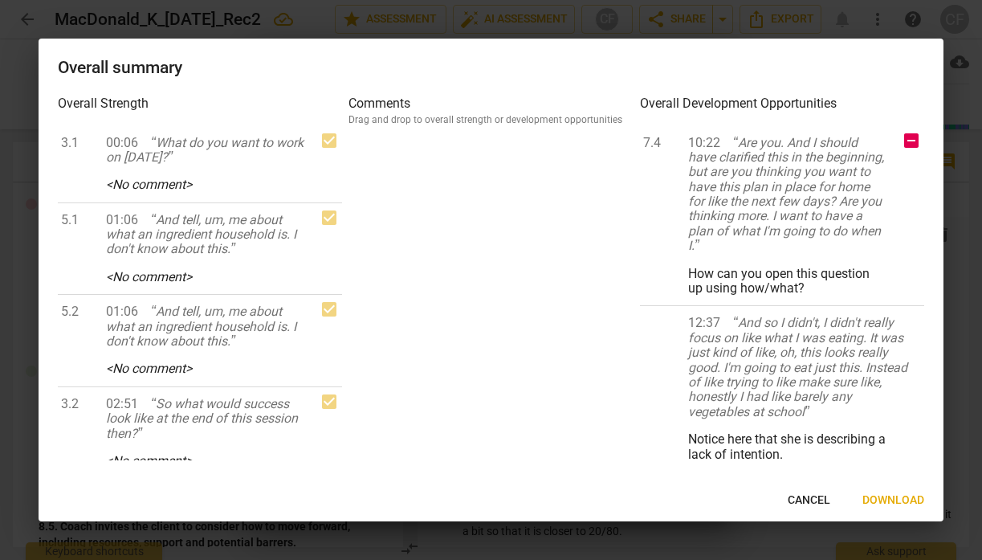
click at [880, 492] on span "Download" at bounding box center [894, 500] width 62 height 16
